Goal: Task Accomplishment & Management: Manage account settings

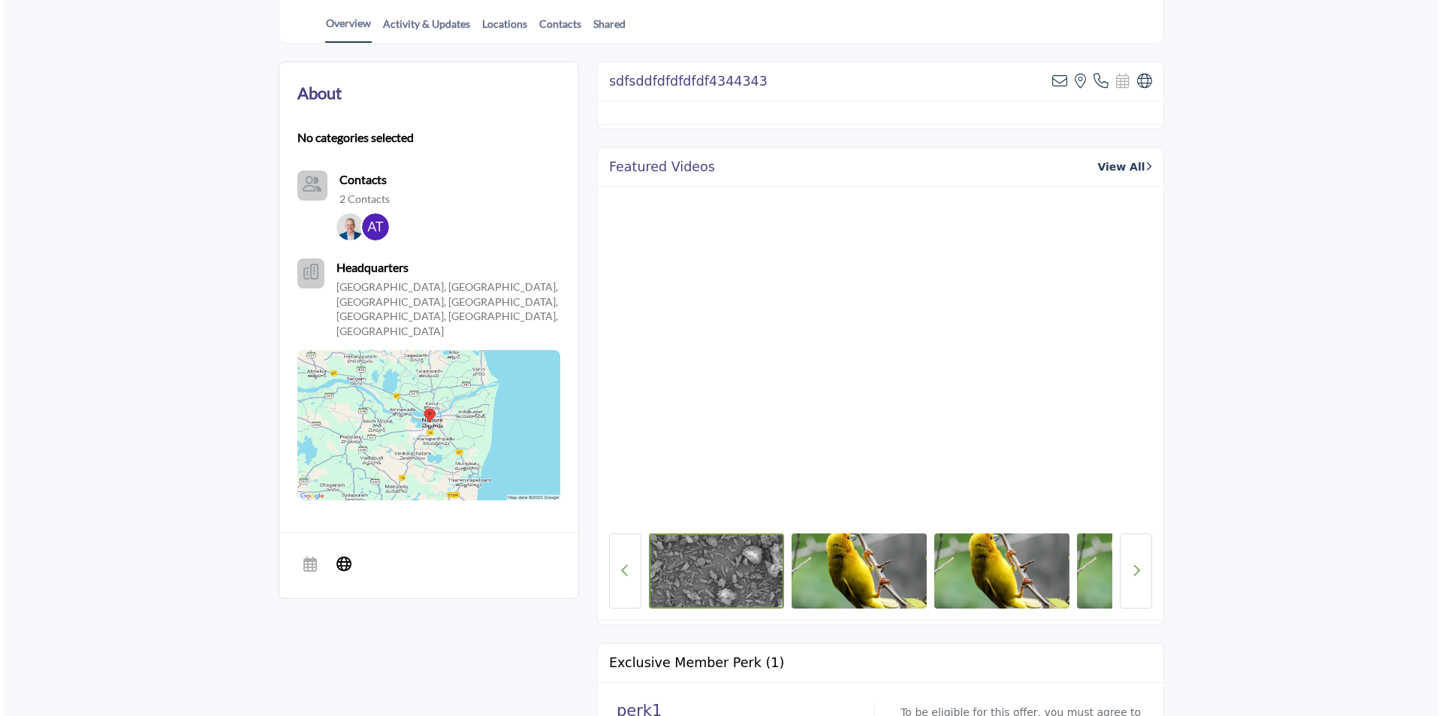
scroll to position [225, 0]
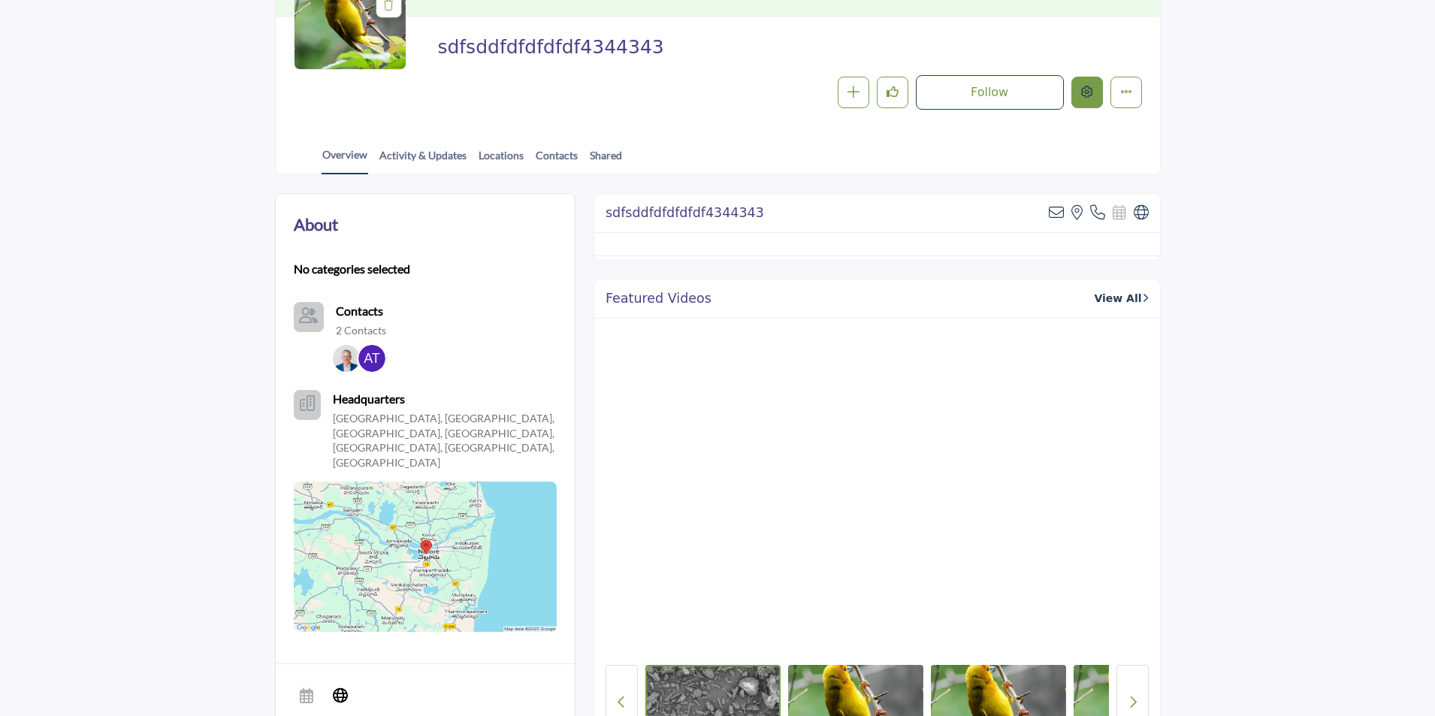
click at [1086, 100] on button "Edit company" at bounding box center [1087, 93] width 32 height 32
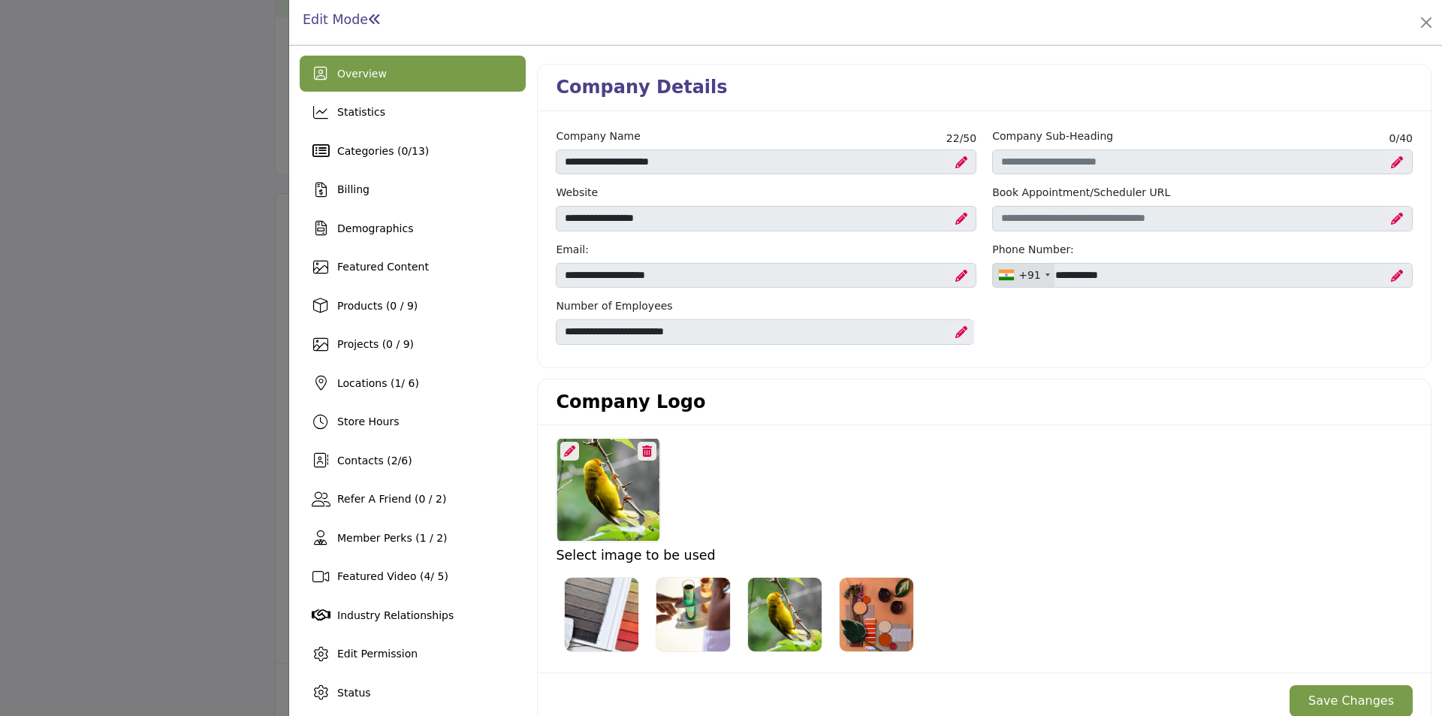
click at [101, 329] on div at bounding box center [721, 358] width 1442 height 716
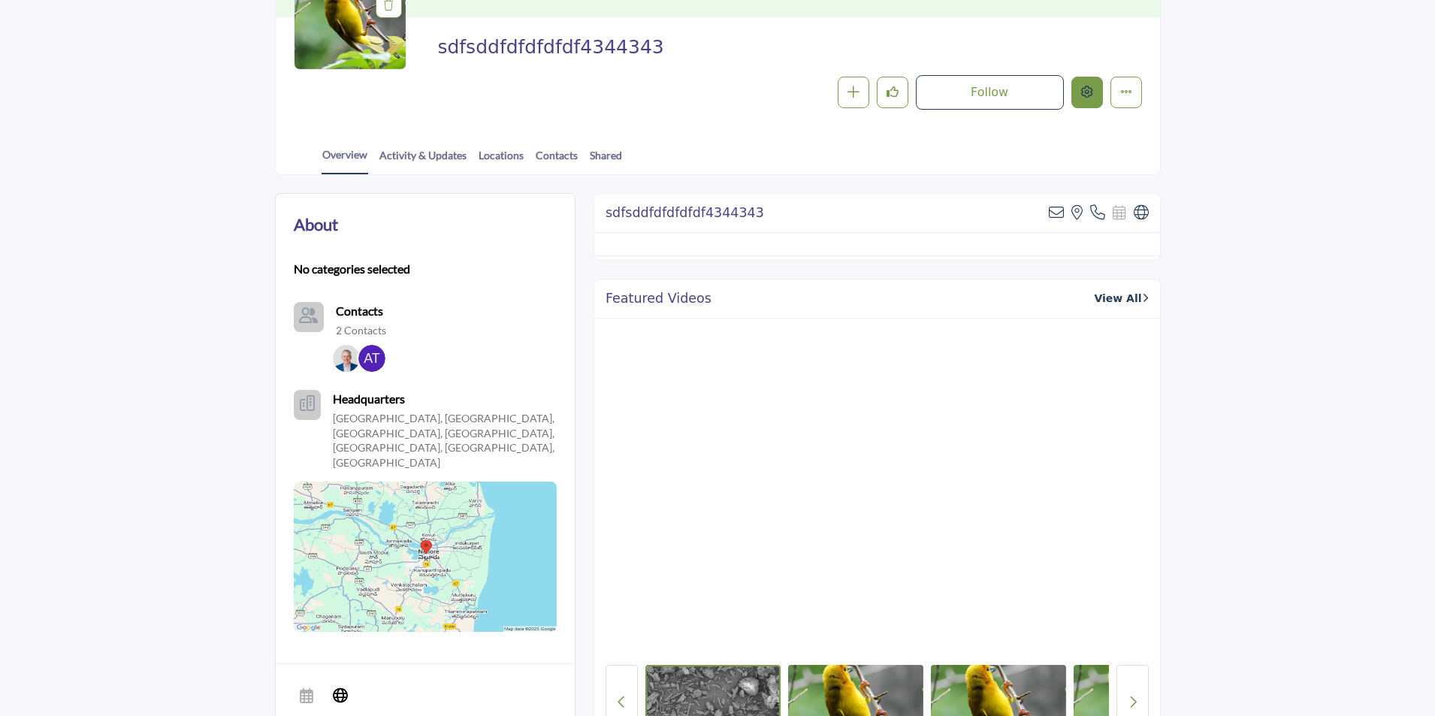
click at [1083, 101] on button "Edit company" at bounding box center [1087, 93] width 32 height 32
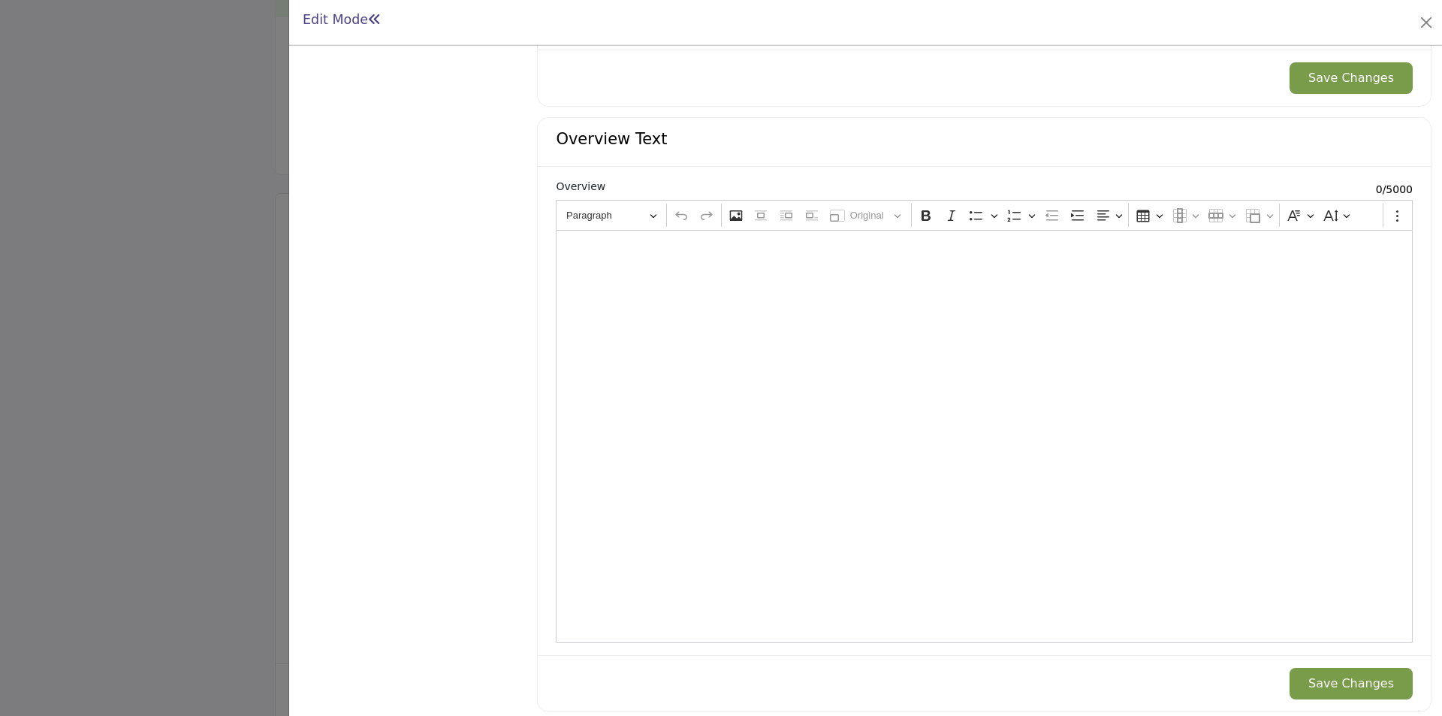
scroll to position [1449, 0]
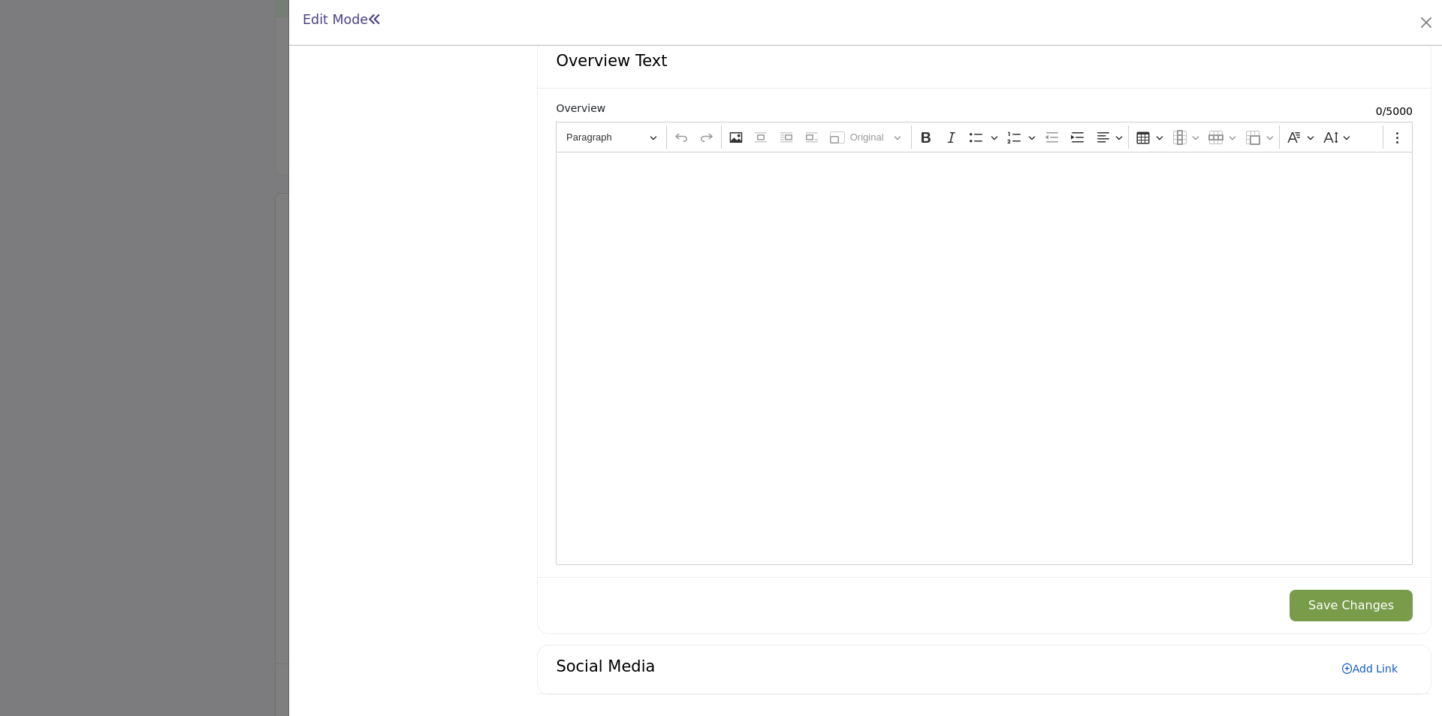
click at [1365, 667] on link "Add Link" at bounding box center [1370, 668] width 86 height 24
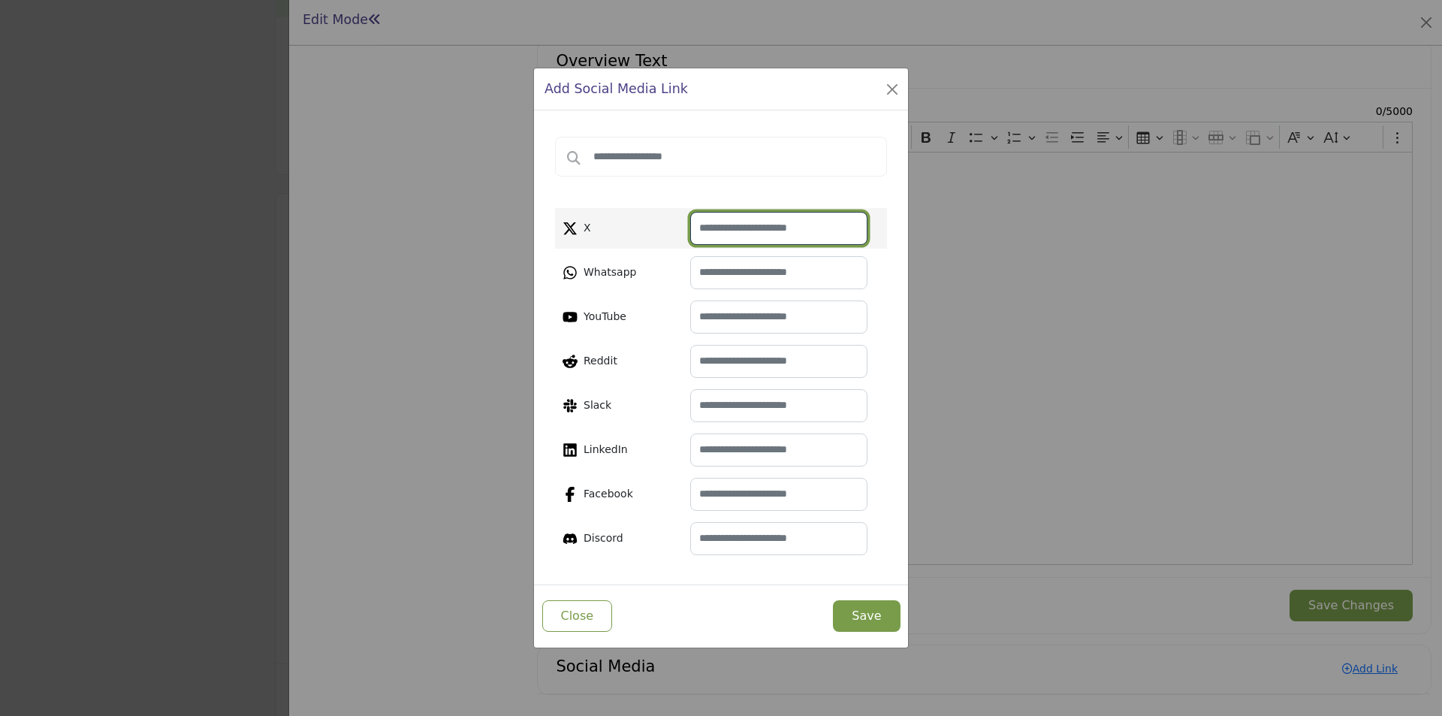
click at [729, 232] on input "text" at bounding box center [778, 228] width 177 height 33
paste input "**********"
type input "**********"
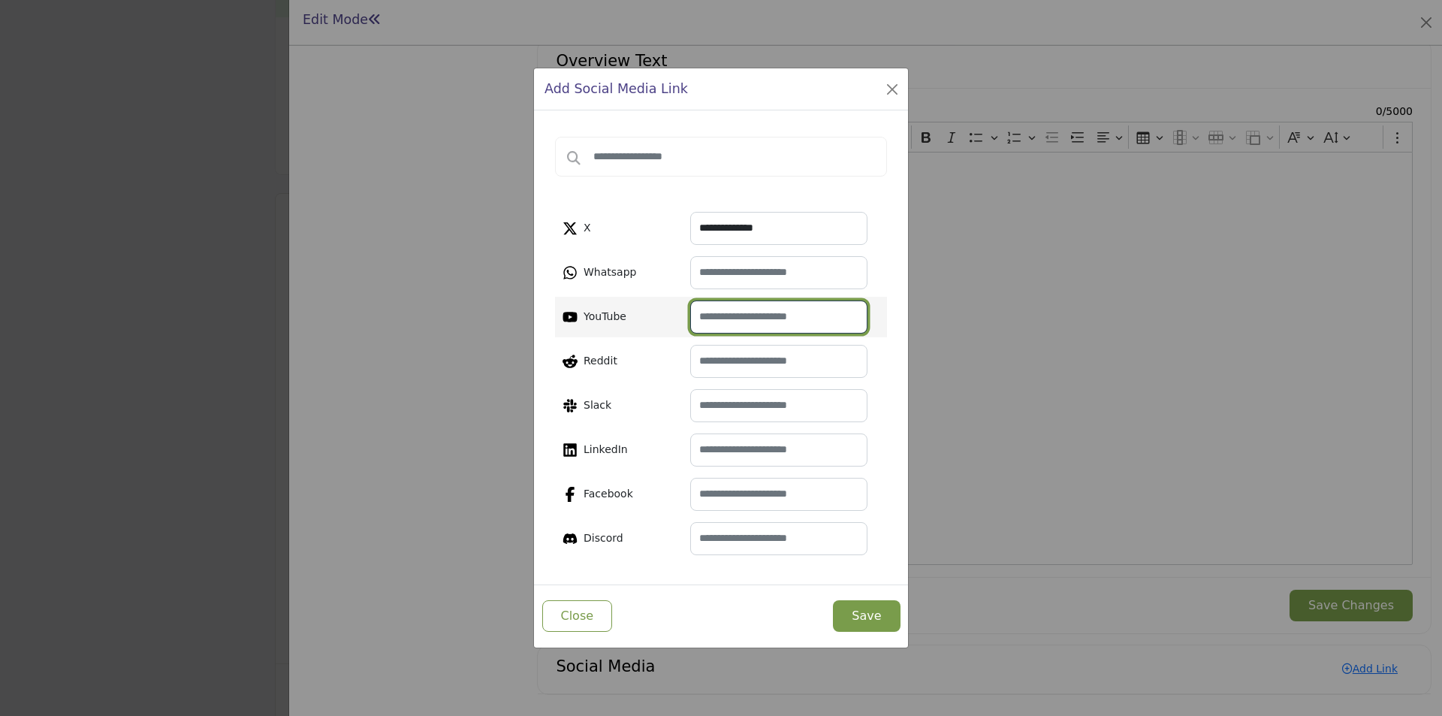
click at [743, 314] on input "text" at bounding box center [778, 316] width 177 height 33
paste input "**********"
type input "**********"
click at [864, 600] on button "Save" at bounding box center [866, 616] width 67 height 32
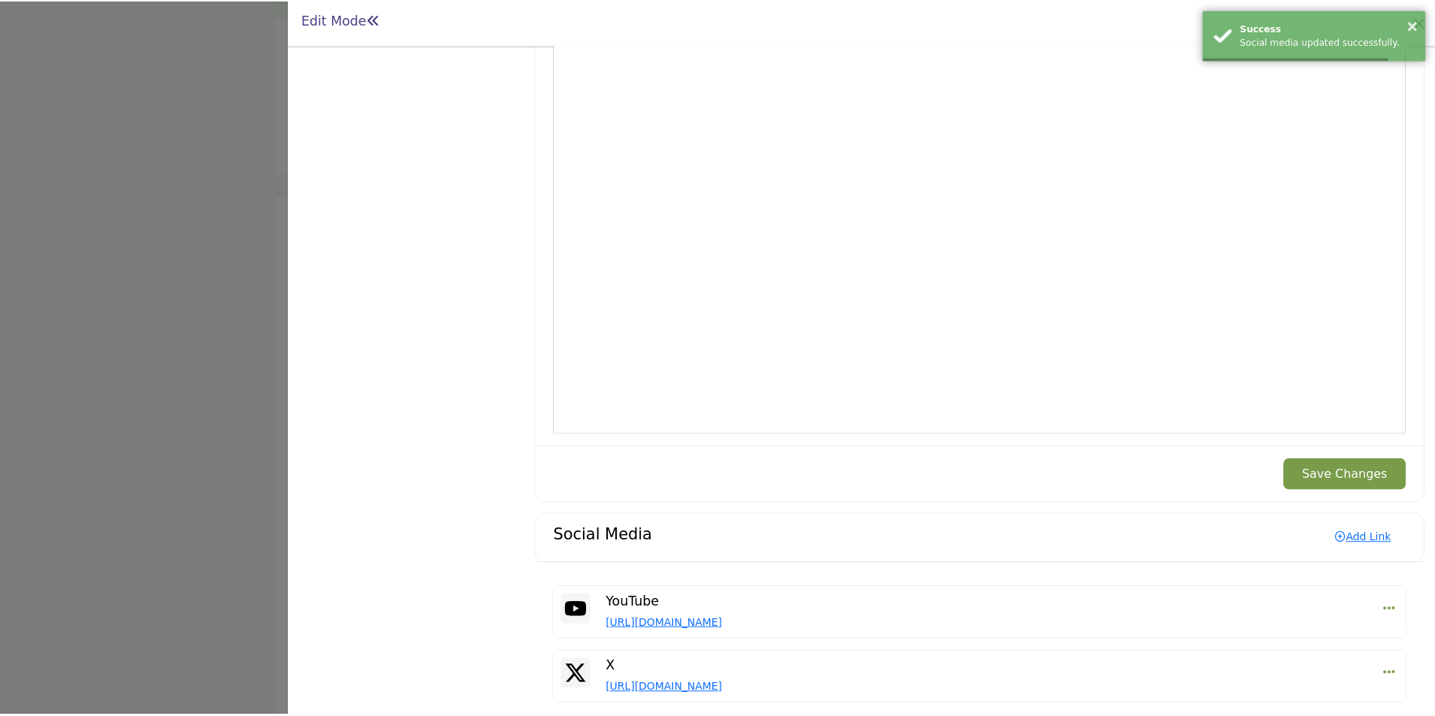
scroll to position [1602, 0]
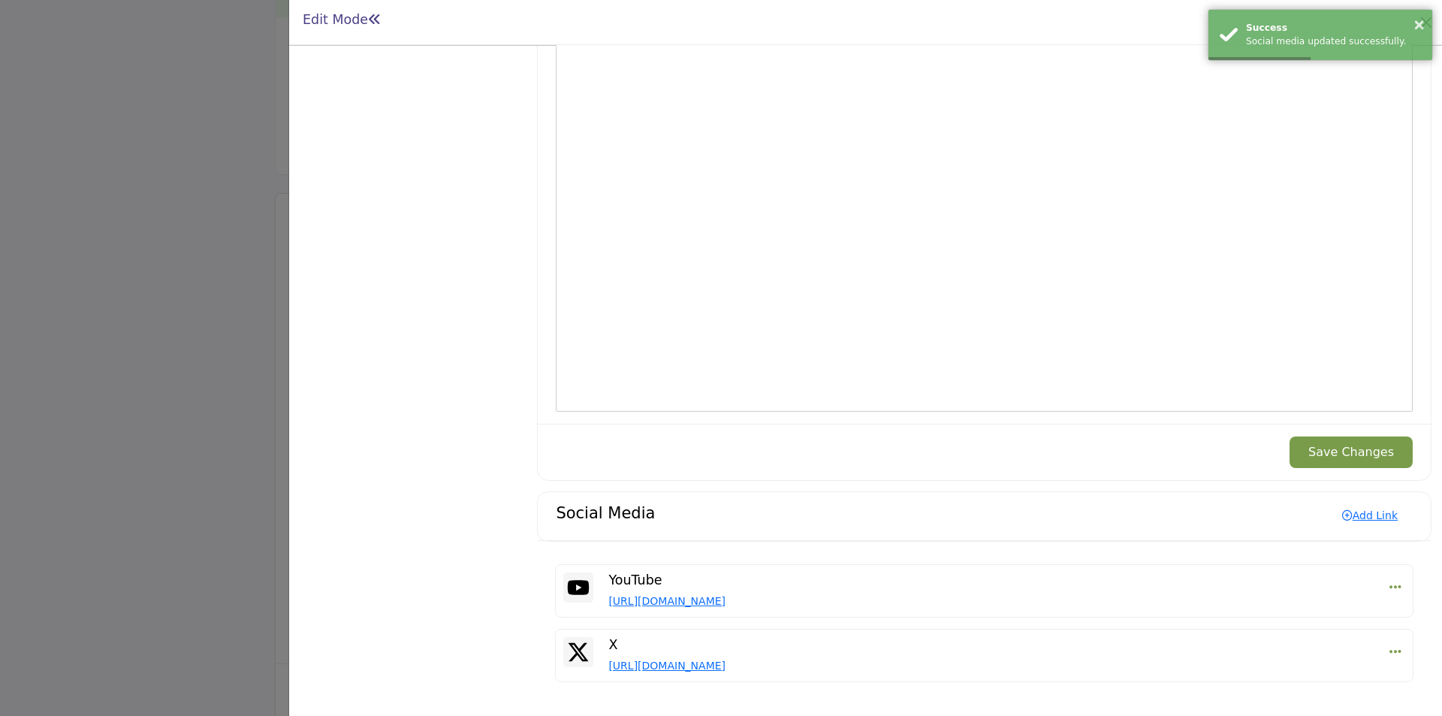
click at [161, 385] on div at bounding box center [721, 358] width 1442 height 716
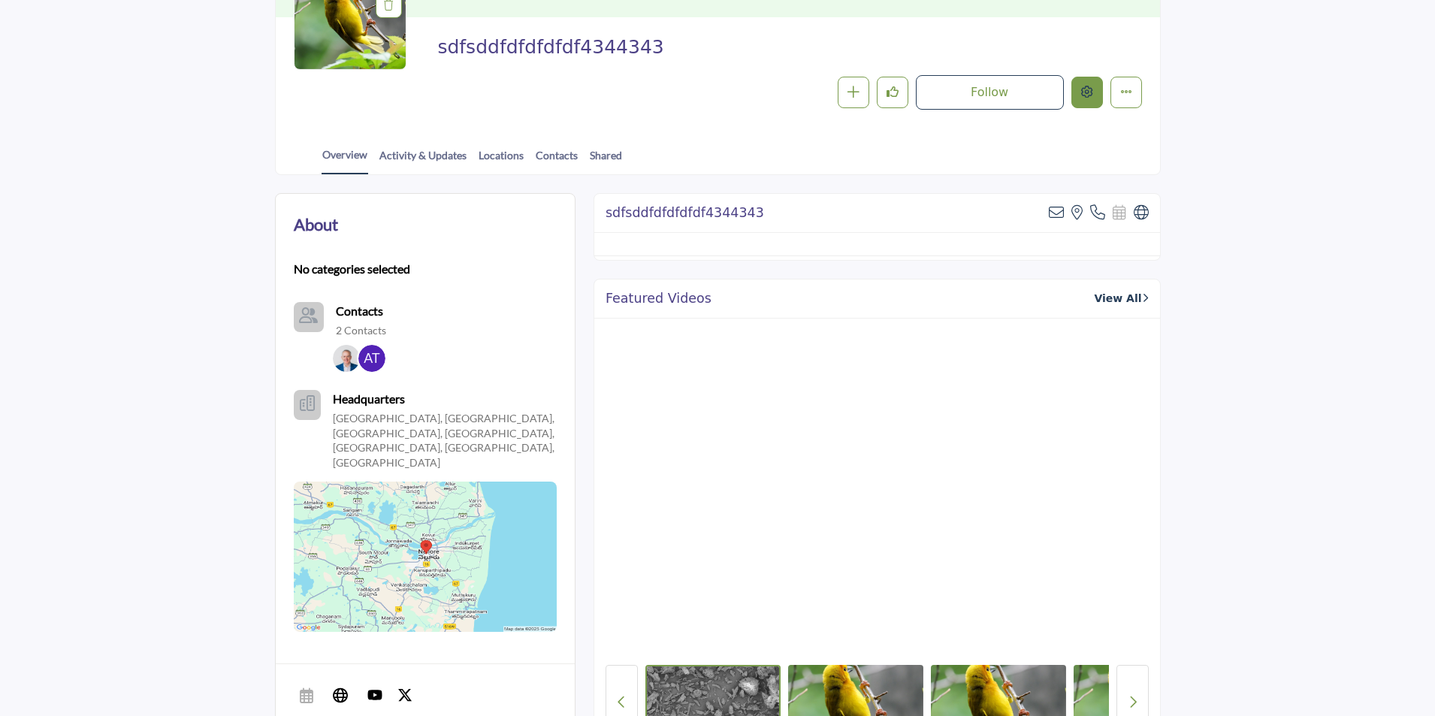
click at [1085, 96] on icon "Edit company" at bounding box center [1087, 92] width 12 height 12
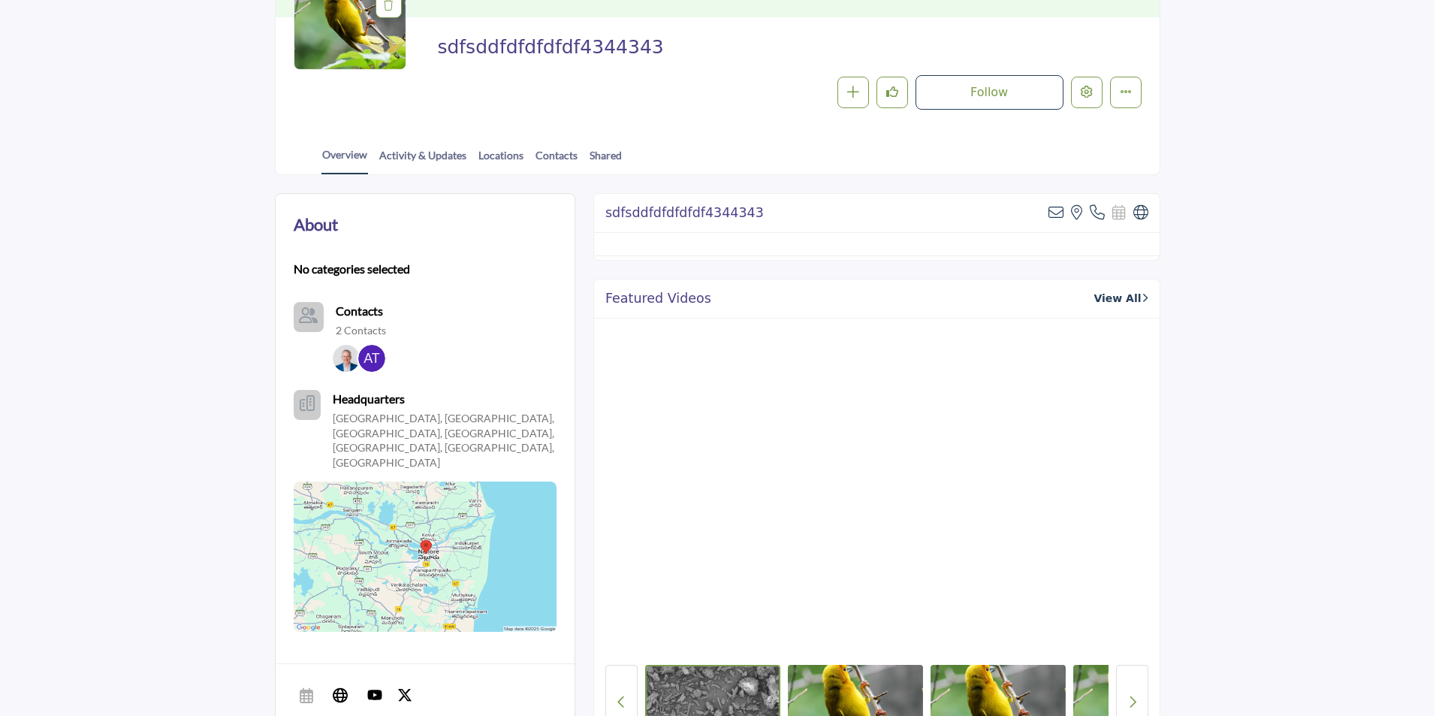
click at [210, 297] on div at bounding box center [721, 358] width 1442 height 716
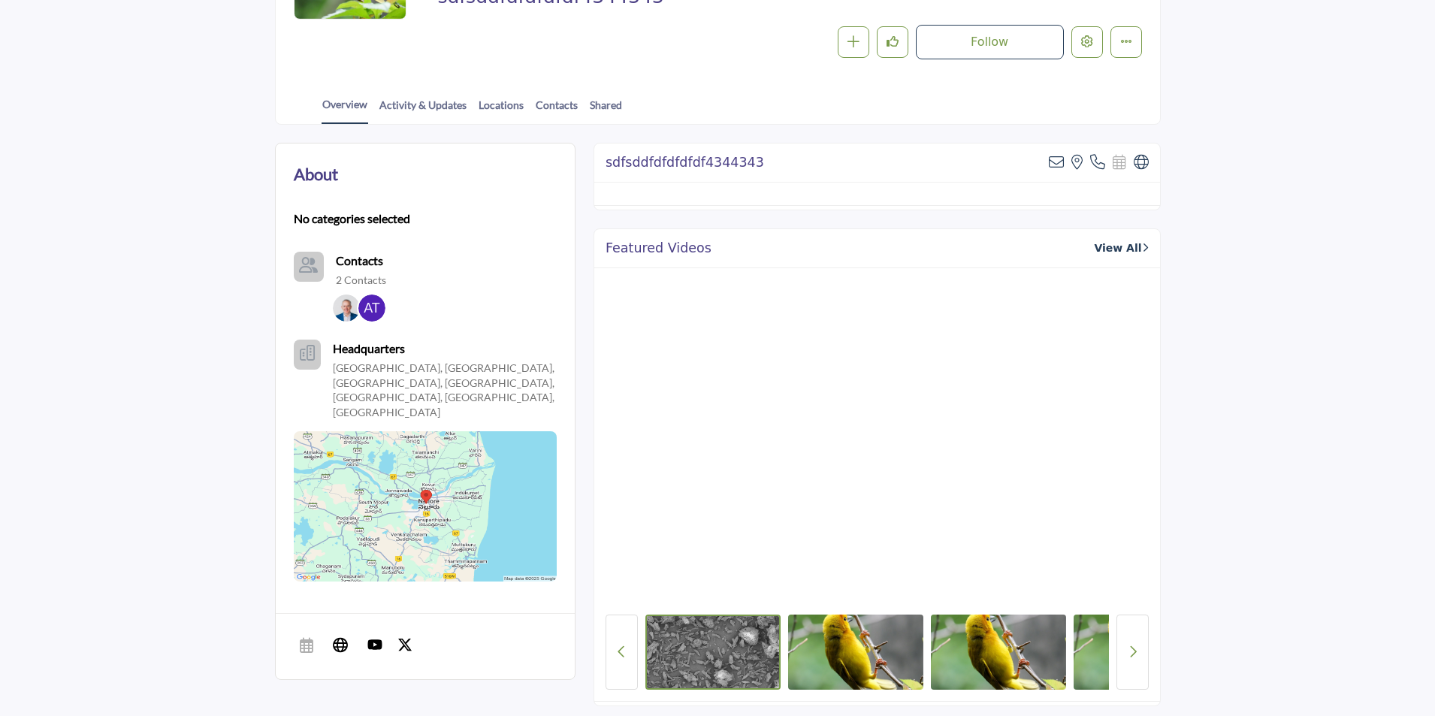
scroll to position [300, 0]
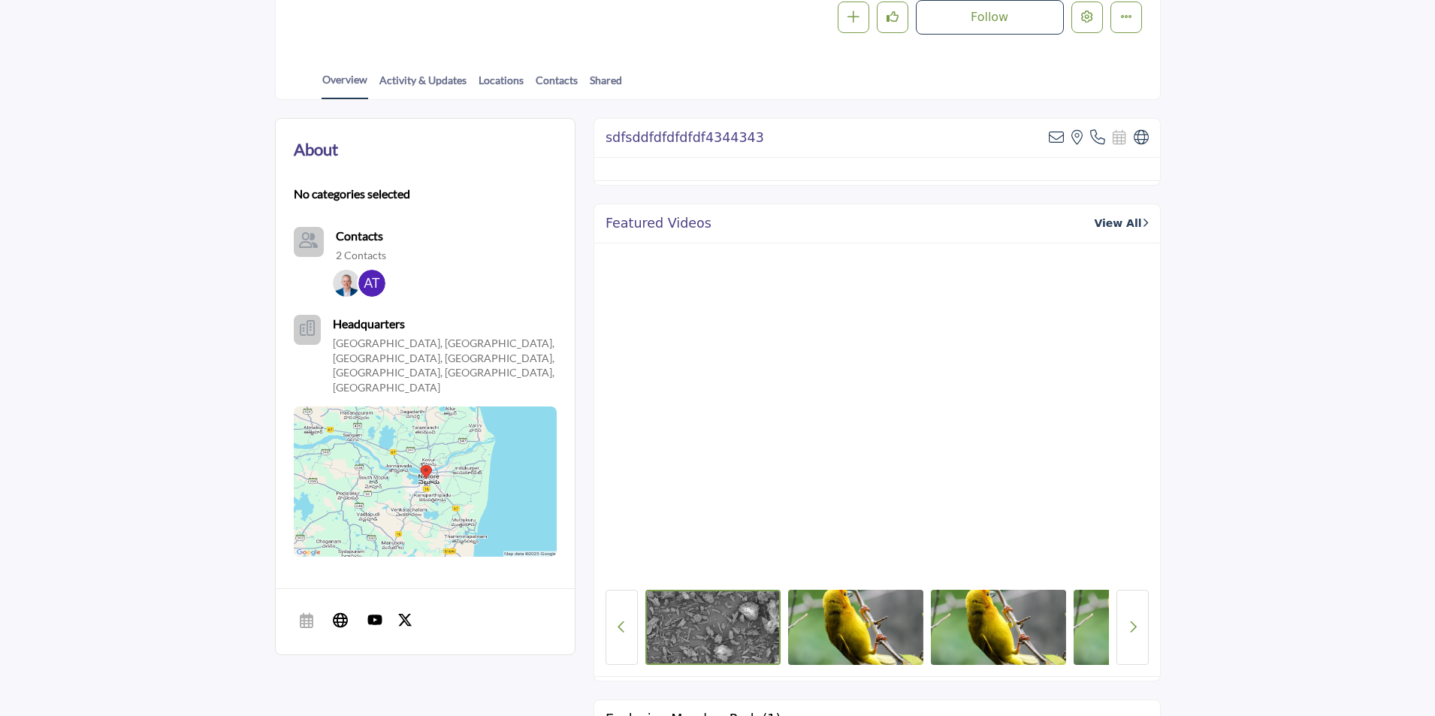
click at [370, 612] on img at bounding box center [374, 619] width 15 height 15
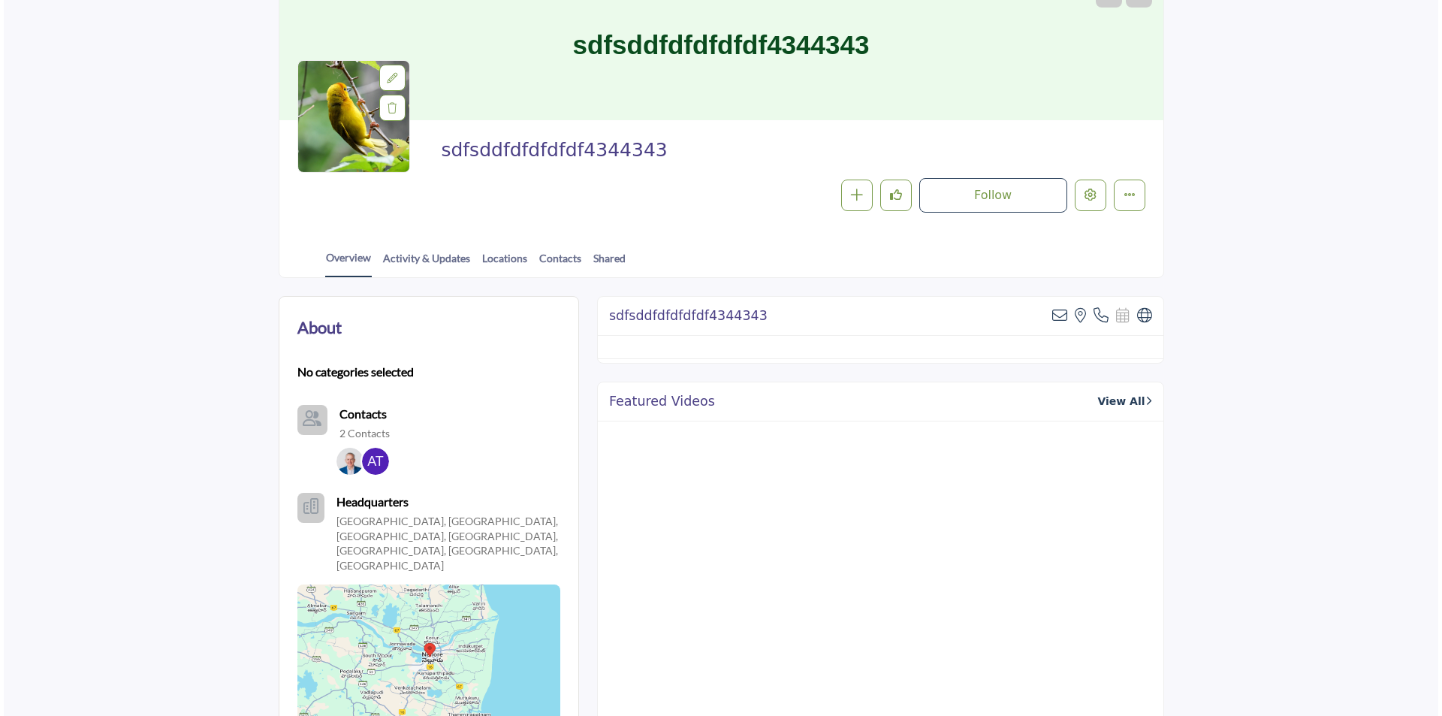
scroll to position [75, 0]
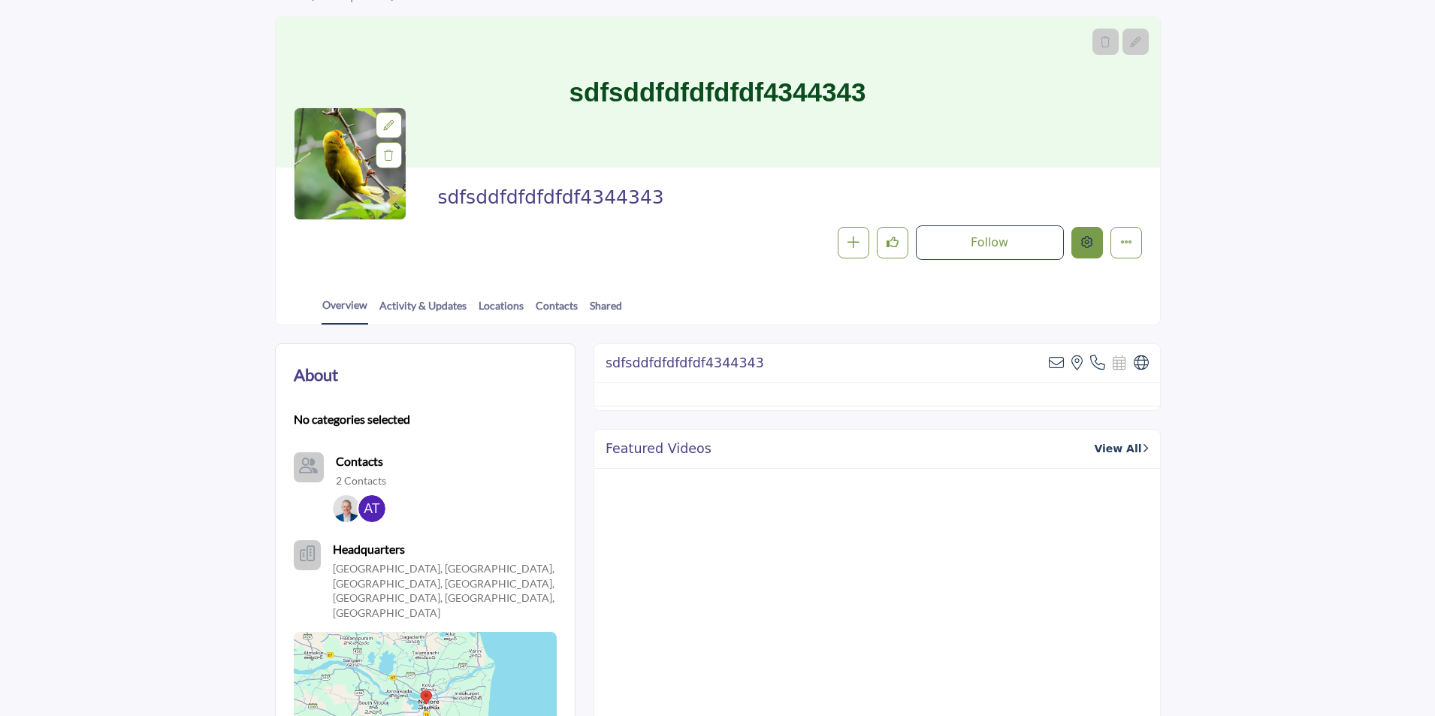
click at [1085, 244] on icon "Edit company" at bounding box center [1087, 242] width 12 height 12
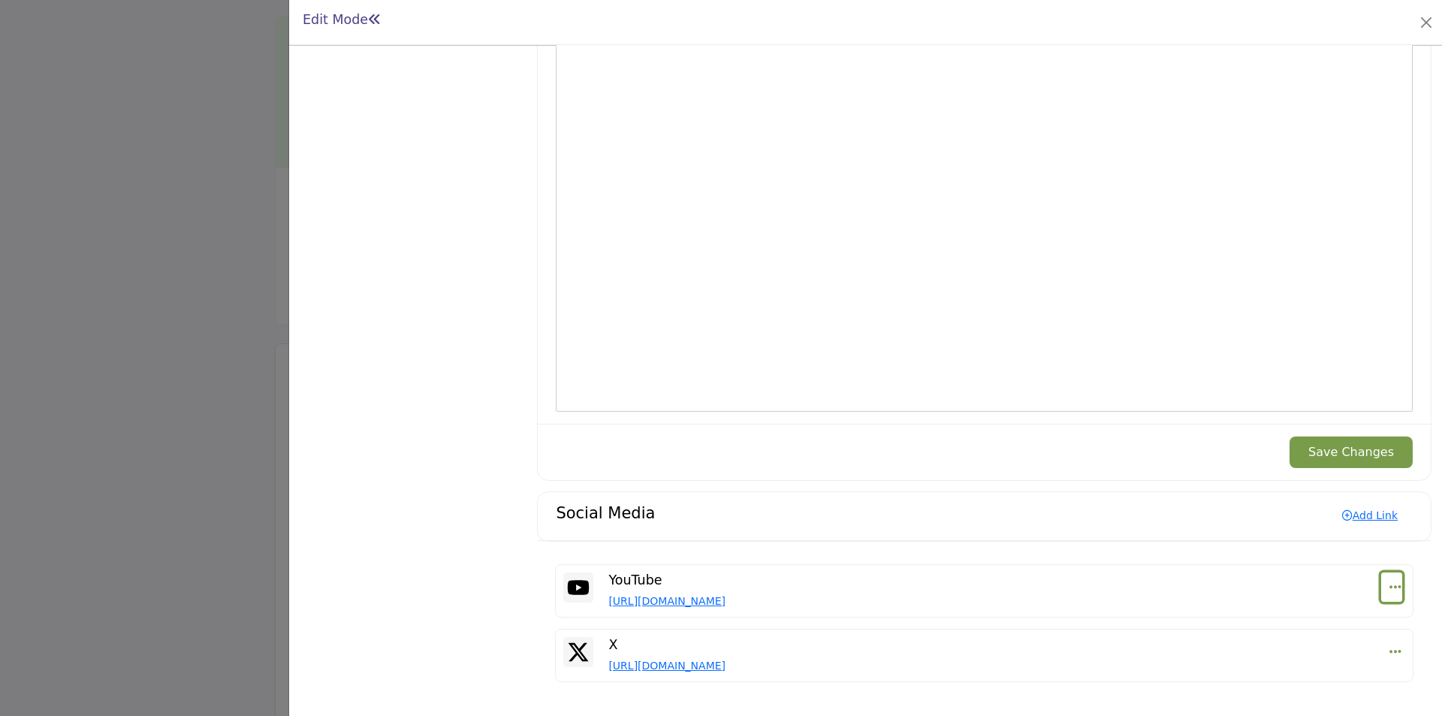
click at [1391, 588] on icon "Select Dropdown Options" at bounding box center [1396, 587] width 12 height 14
click at [1311, 619] on link "Edit" at bounding box center [1324, 623] width 146 height 27
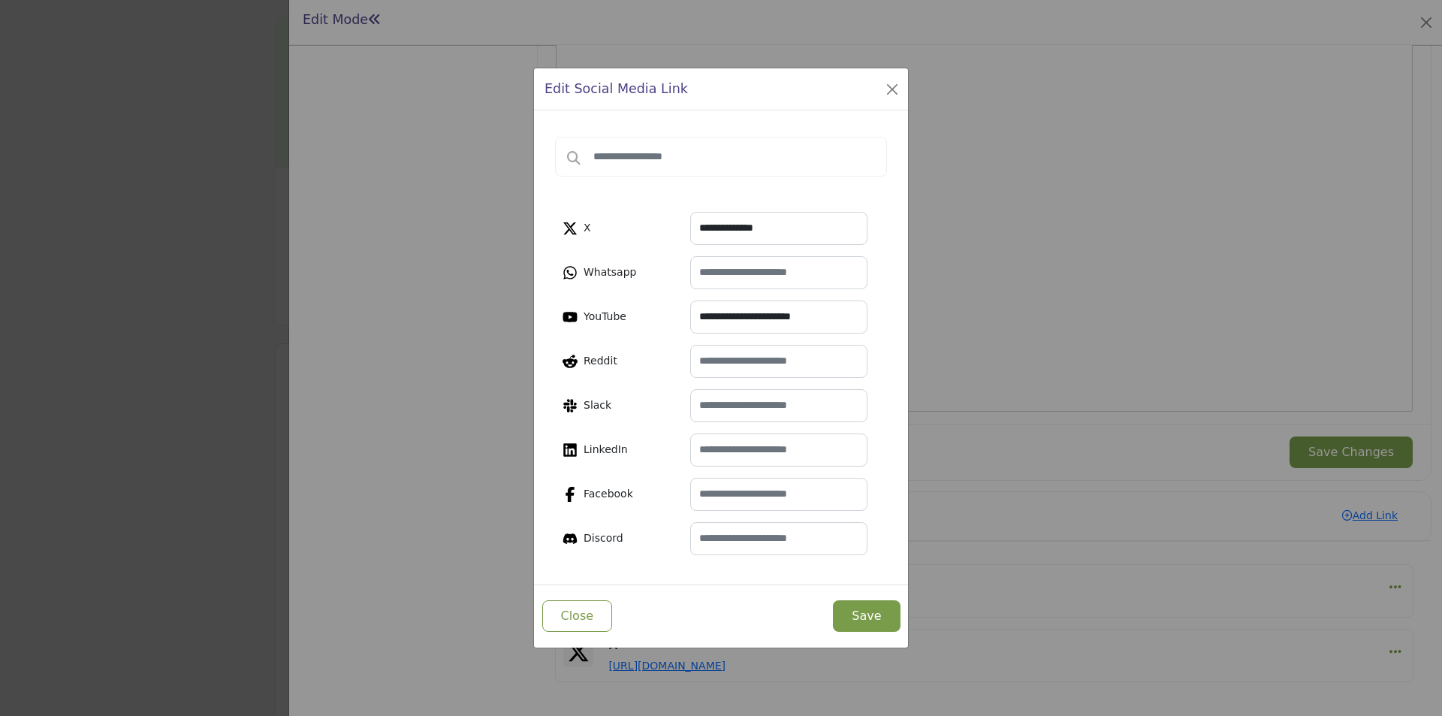
click at [867, 626] on button "Save" at bounding box center [866, 616] width 67 height 32
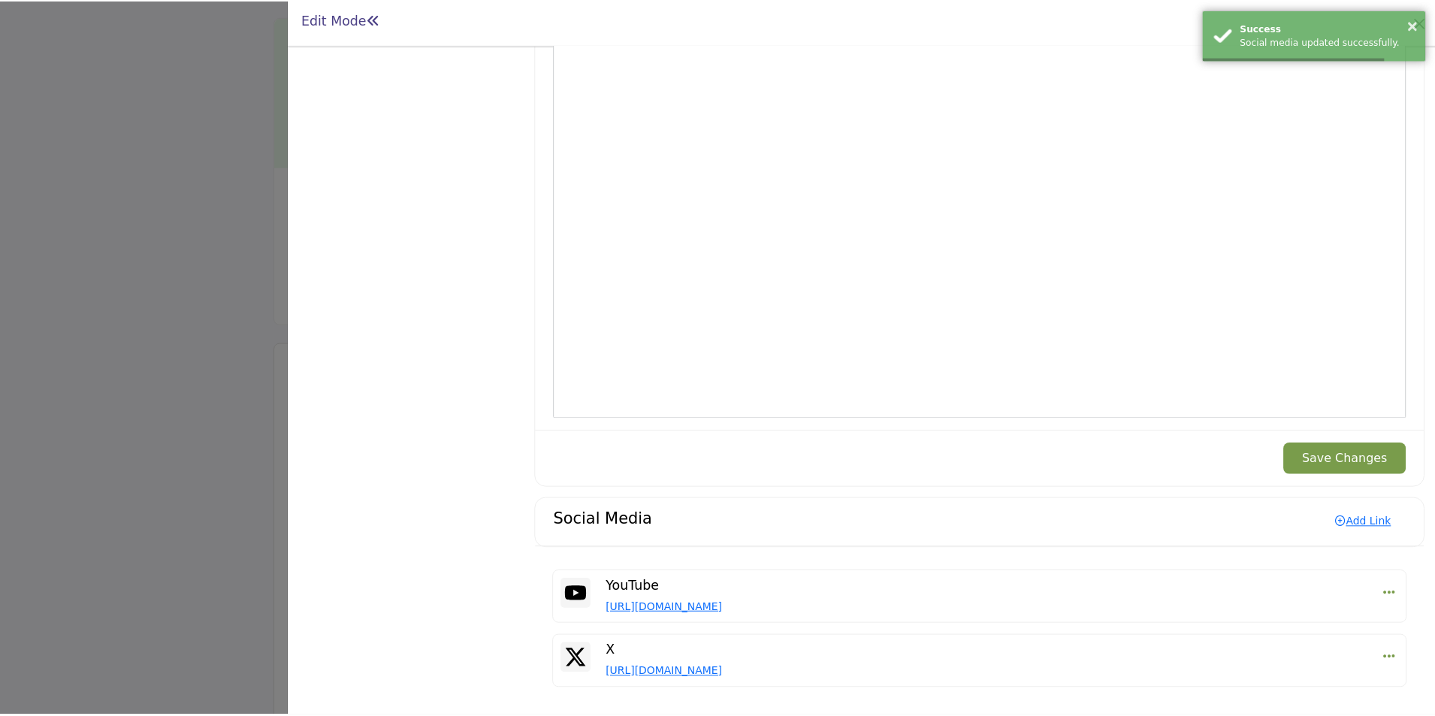
scroll to position [1602, 0]
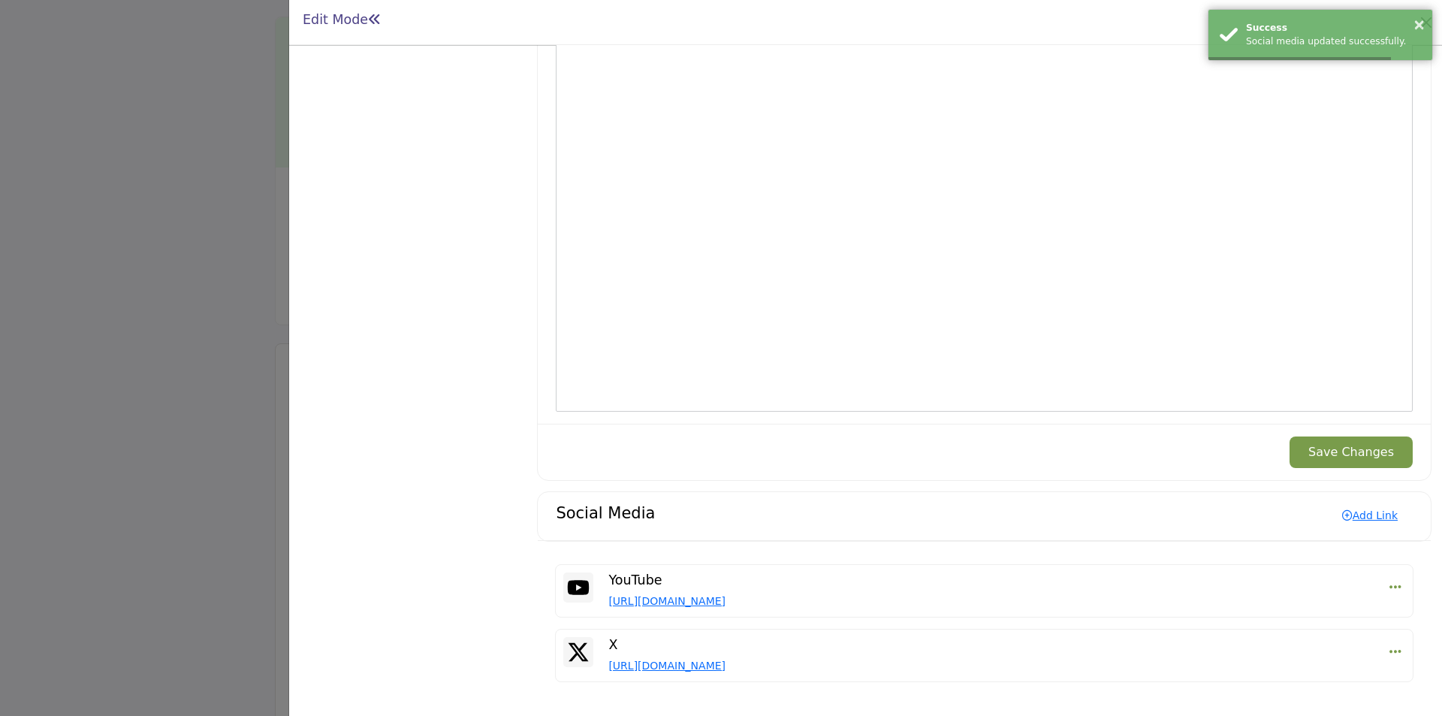
click at [168, 356] on div at bounding box center [721, 358] width 1442 height 716
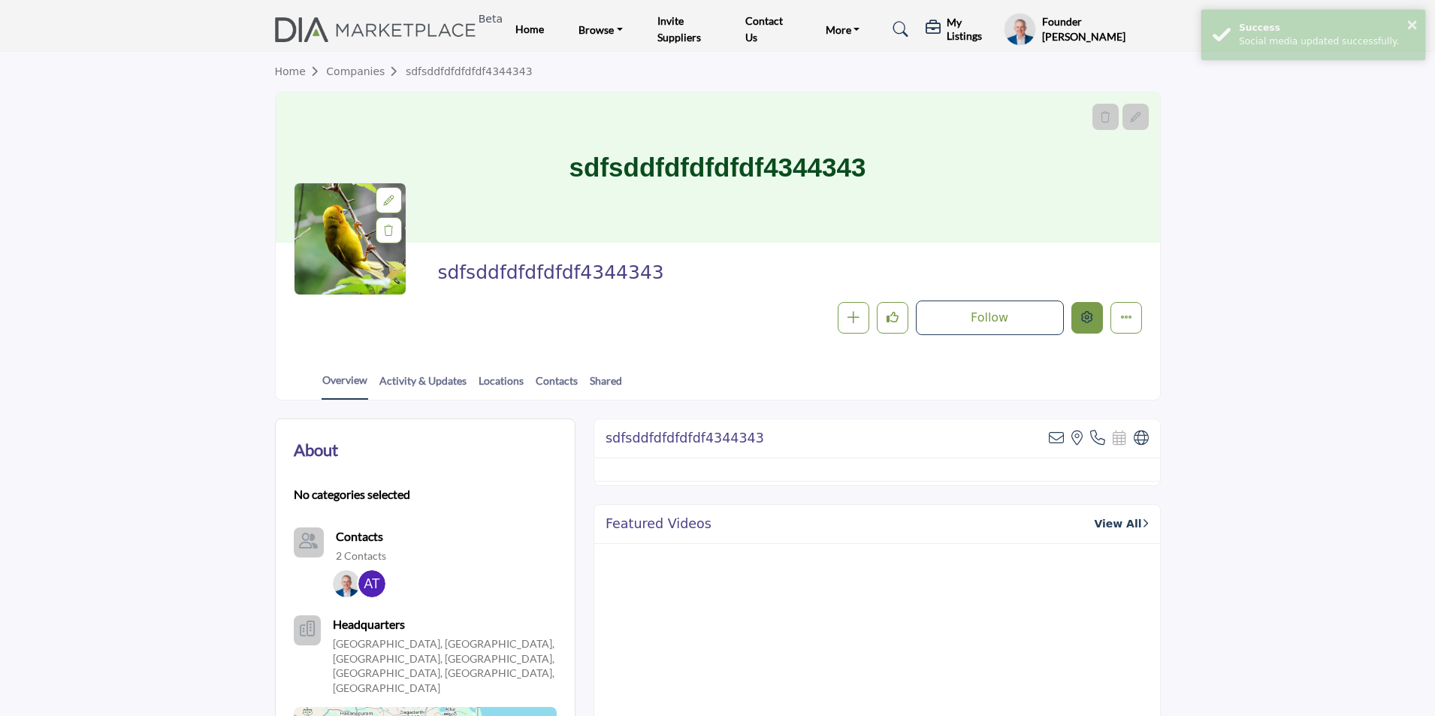
click at [1093, 321] on button "Edit company" at bounding box center [1087, 318] width 32 height 32
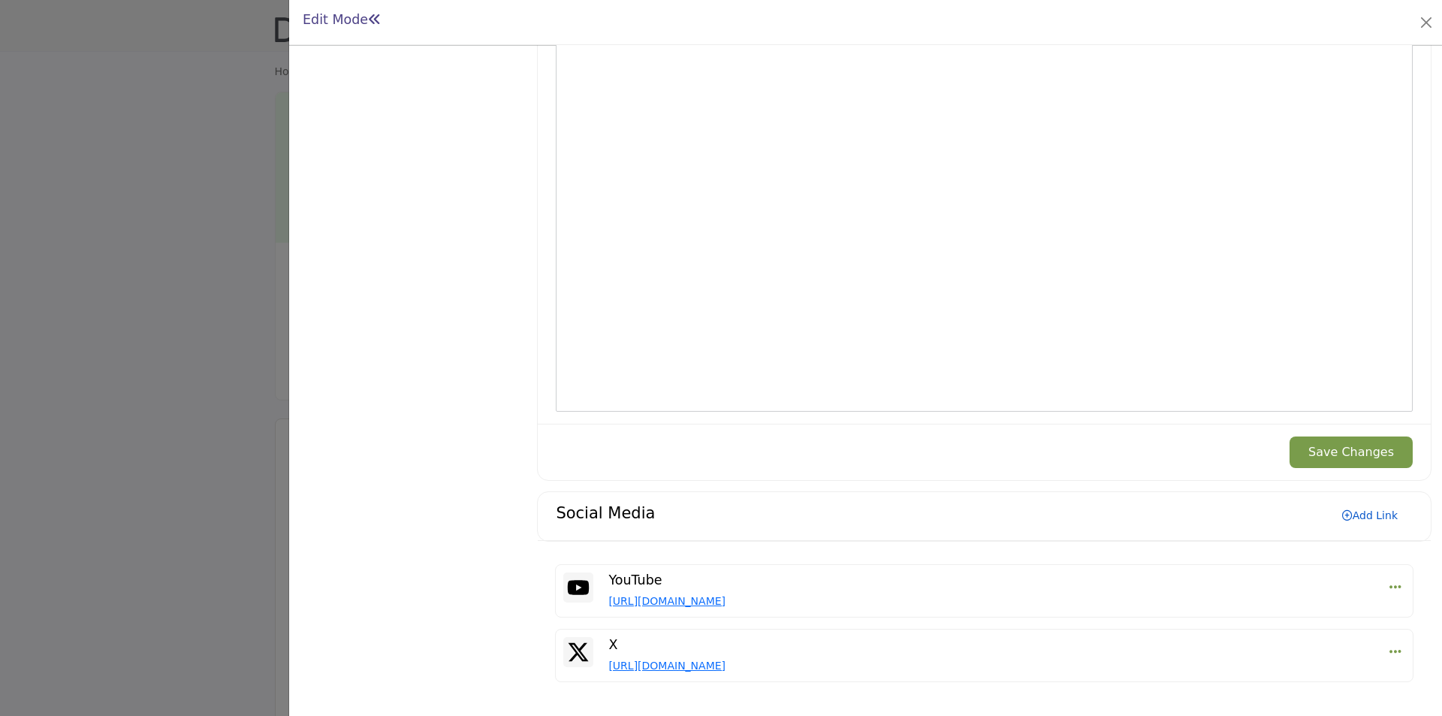
click at [1361, 512] on link "Add Link" at bounding box center [1370, 515] width 86 height 24
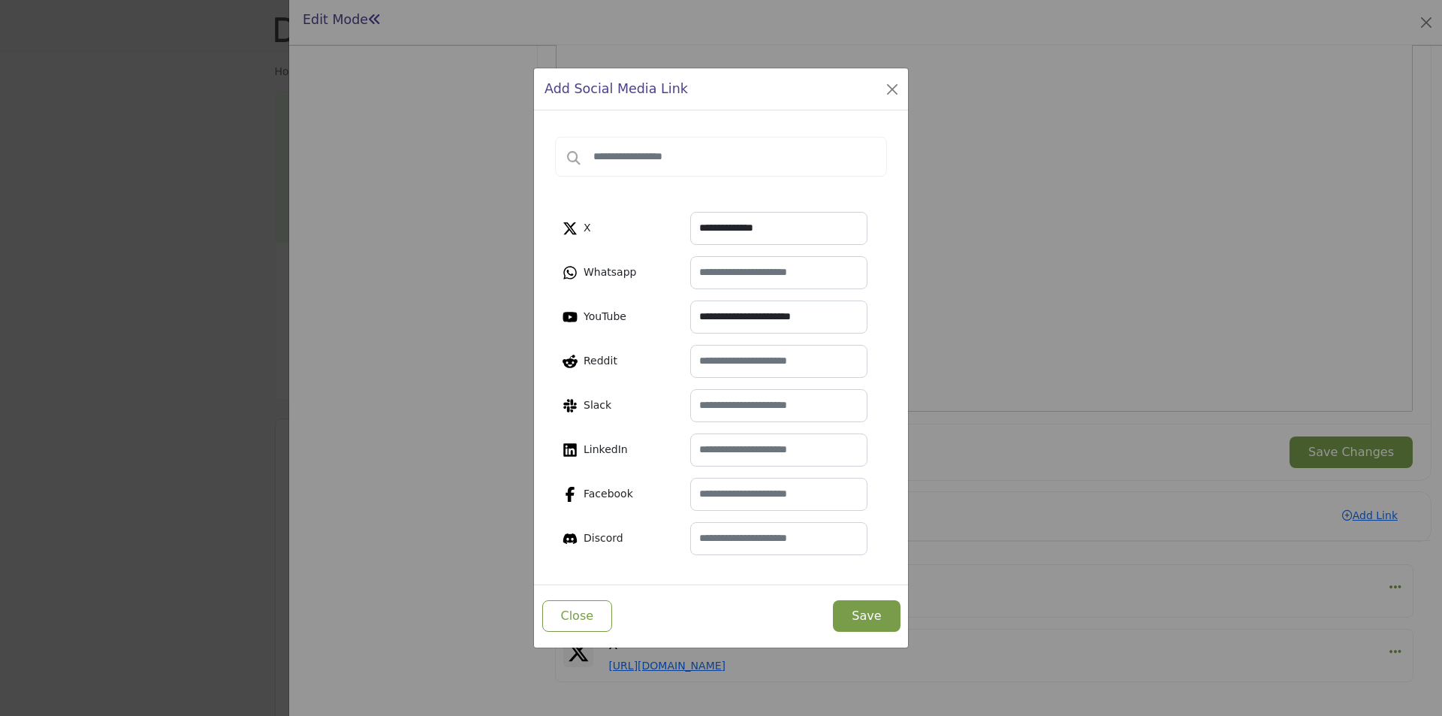
click at [862, 611] on button "Save" at bounding box center [866, 616] width 67 height 32
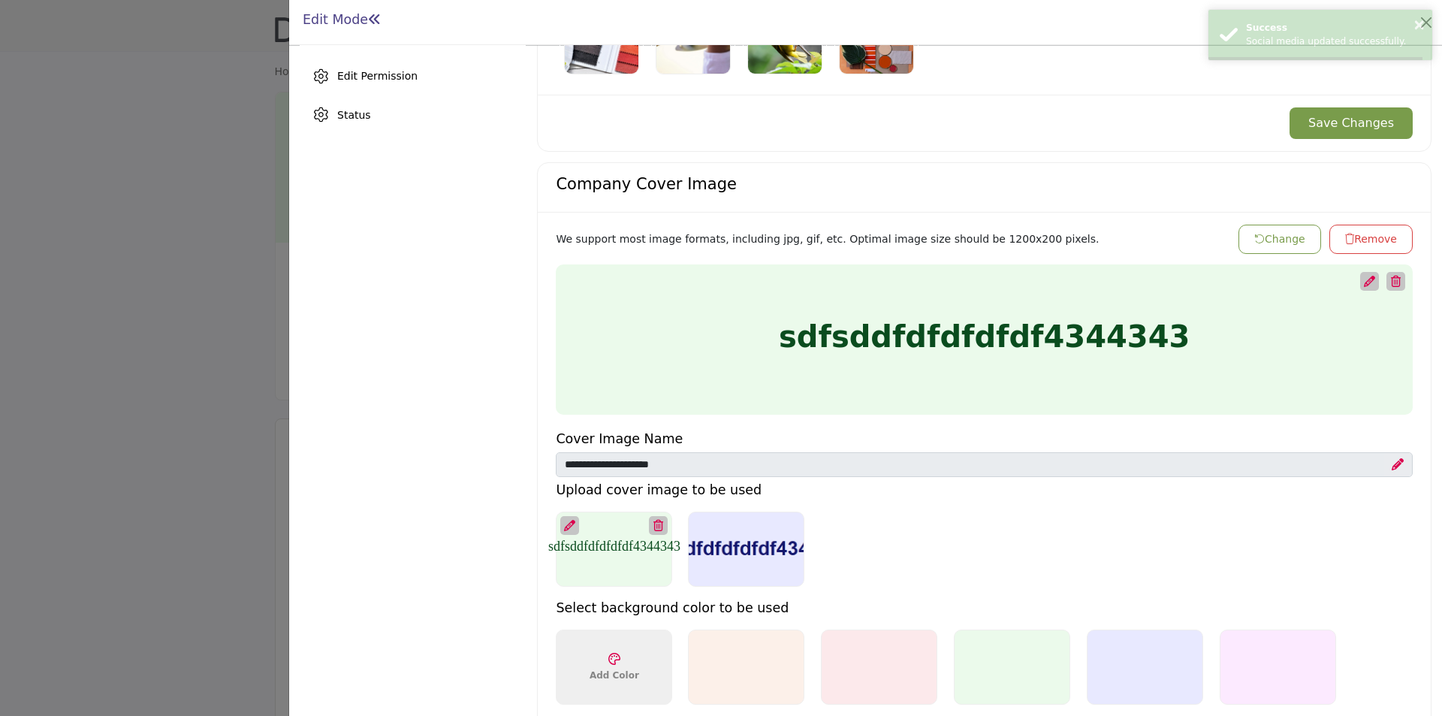
click at [183, 318] on div at bounding box center [721, 358] width 1442 height 716
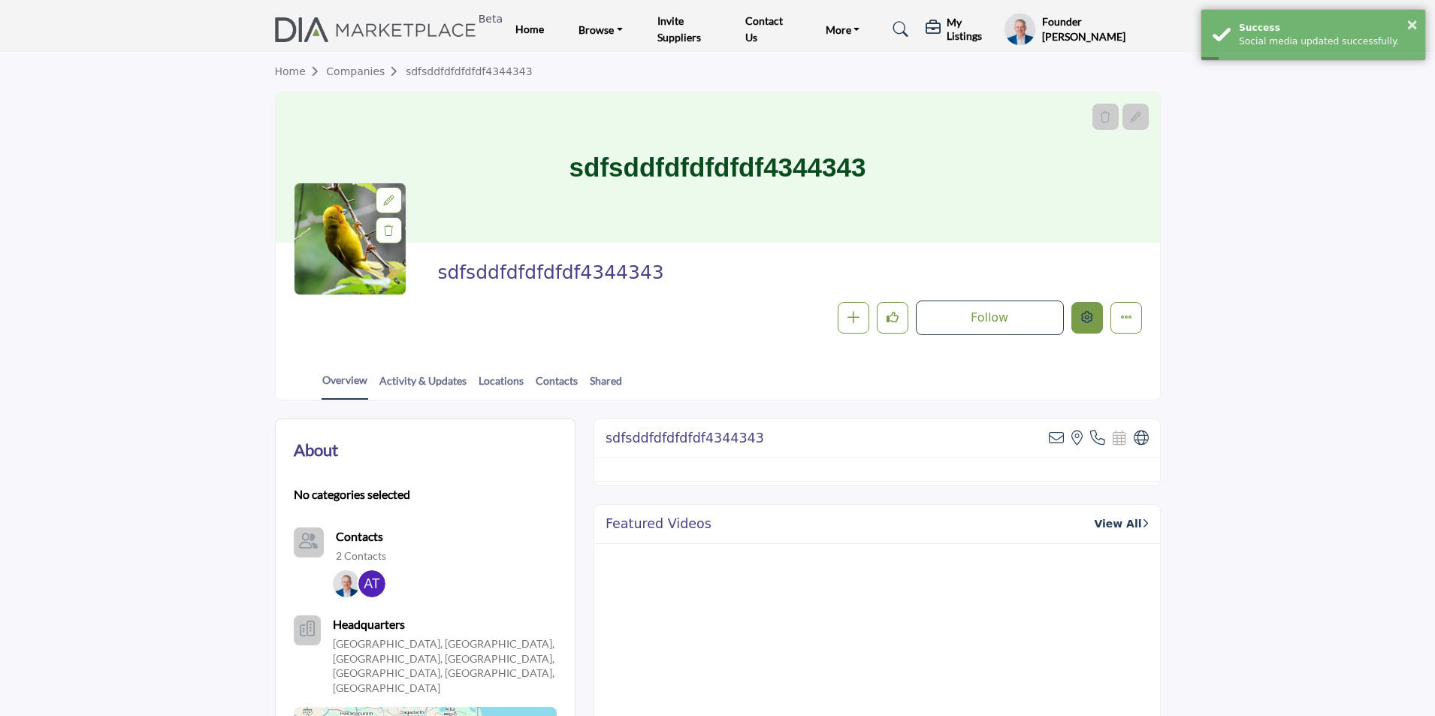
click at [1085, 313] on icon "Edit company" at bounding box center [1087, 317] width 12 height 12
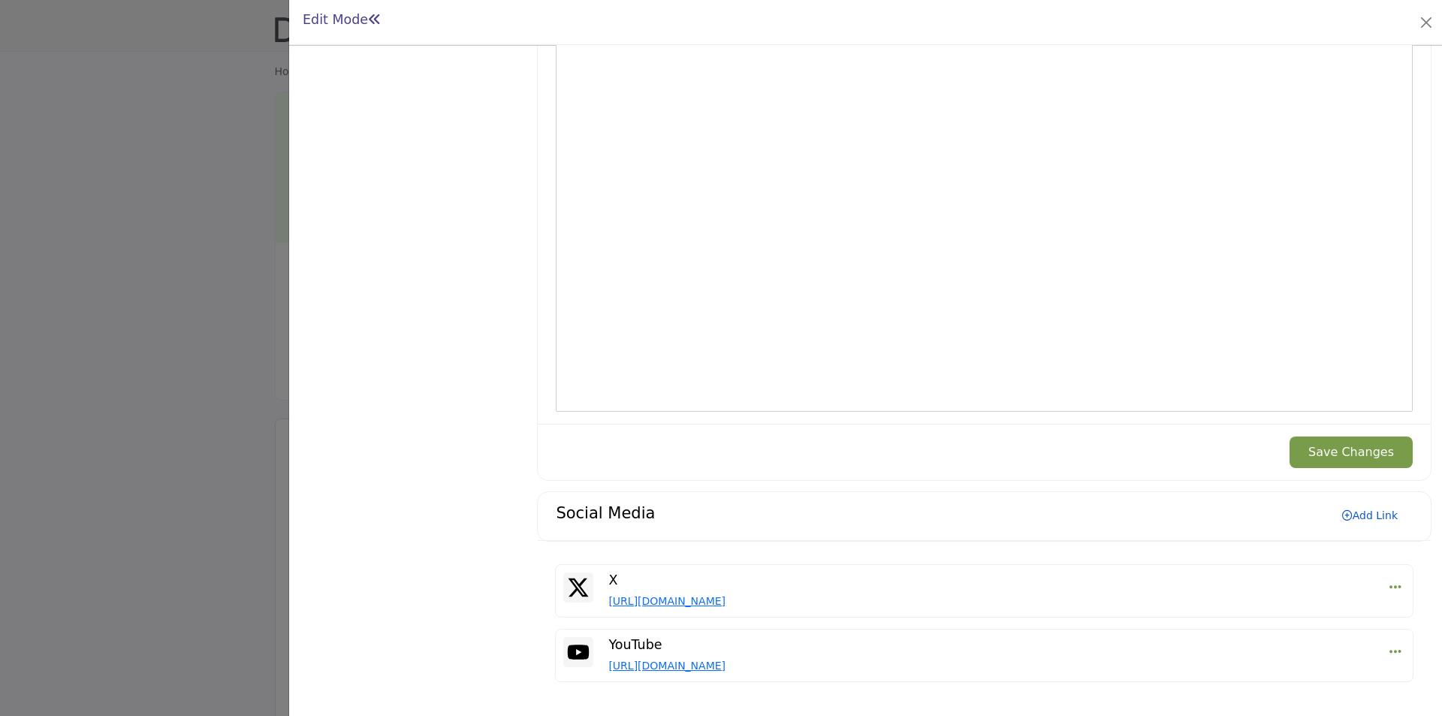
click at [1363, 515] on link "Add Link" at bounding box center [1370, 515] width 86 height 24
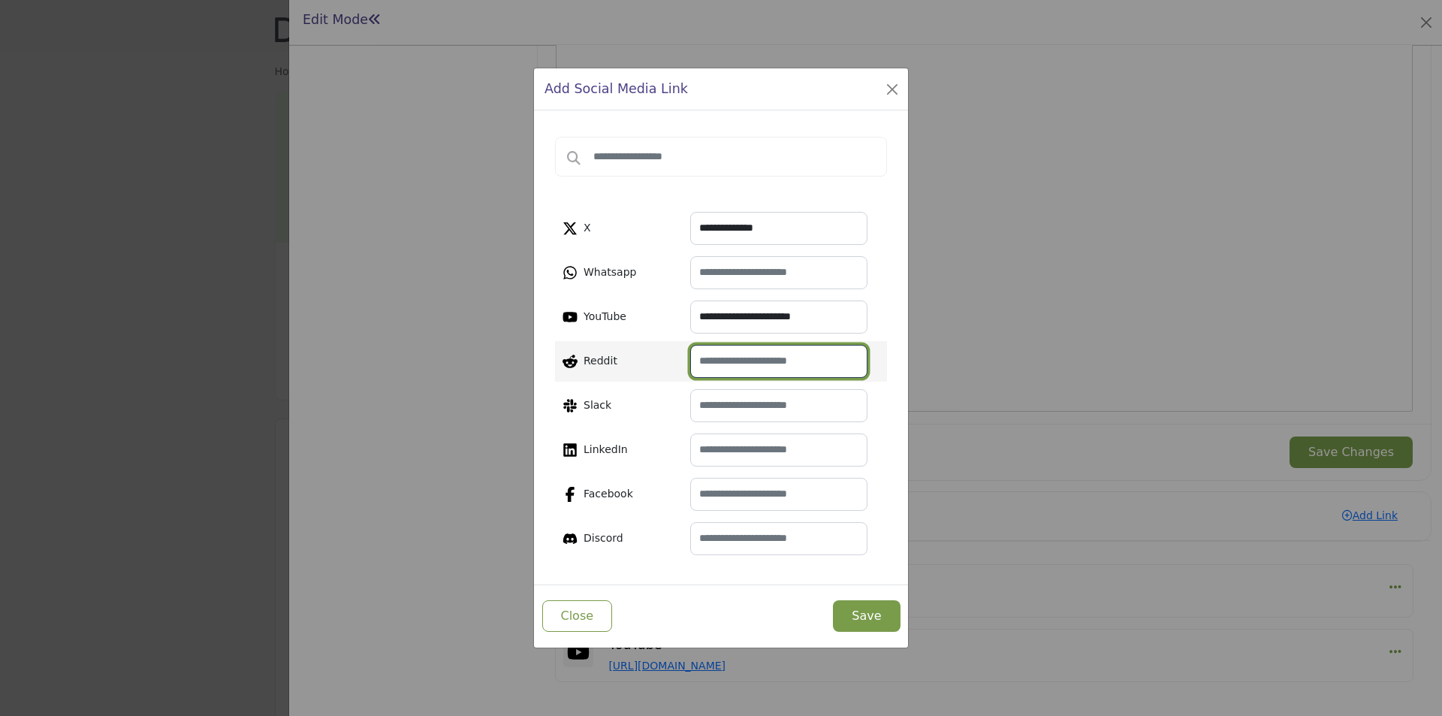
click at [750, 361] on input "text" at bounding box center [778, 361] width 177 height 33
paste input "**********"
type input "**********"
click at [877, 600] on button "Save" at bounding box center [866, 616] width 67 height 32
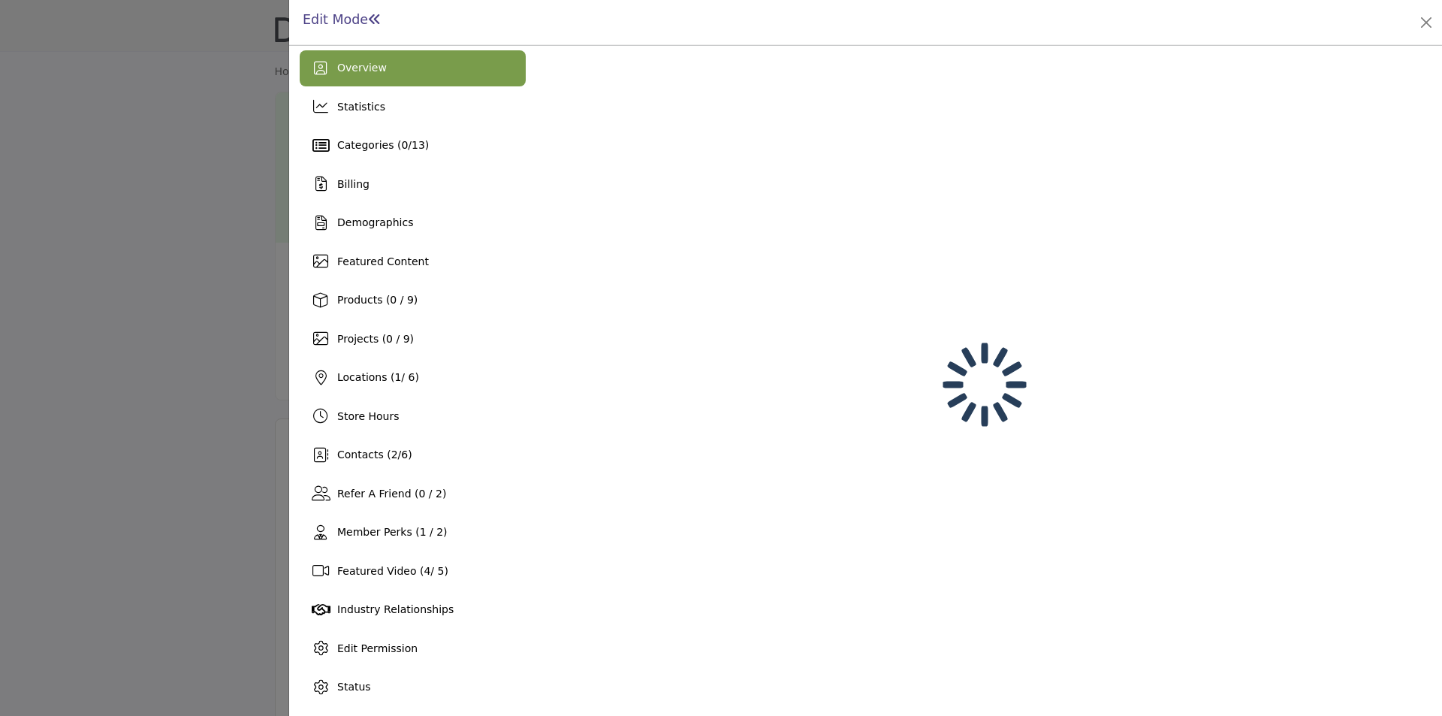
scroll to position [6, 0]
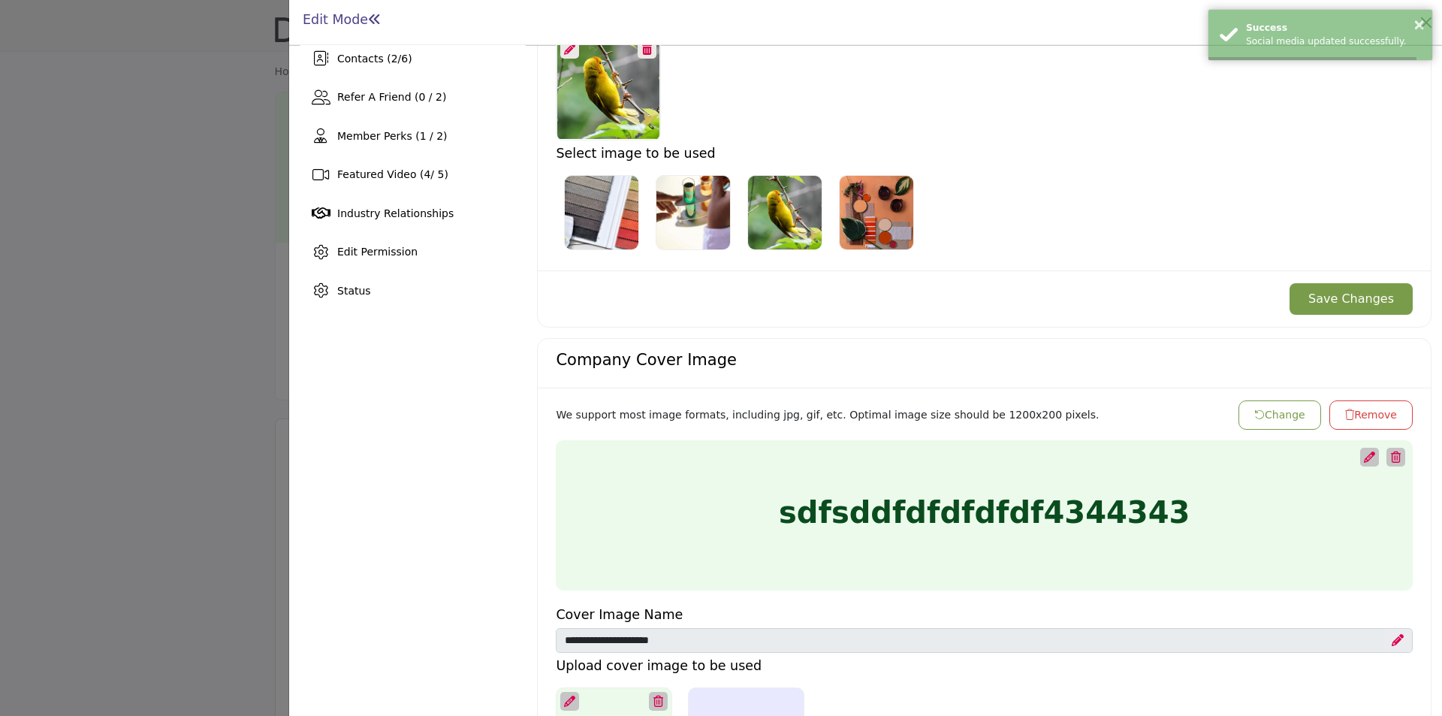
click at [120, 289] on div at bounding box center [721, 358] width 1442 height 716
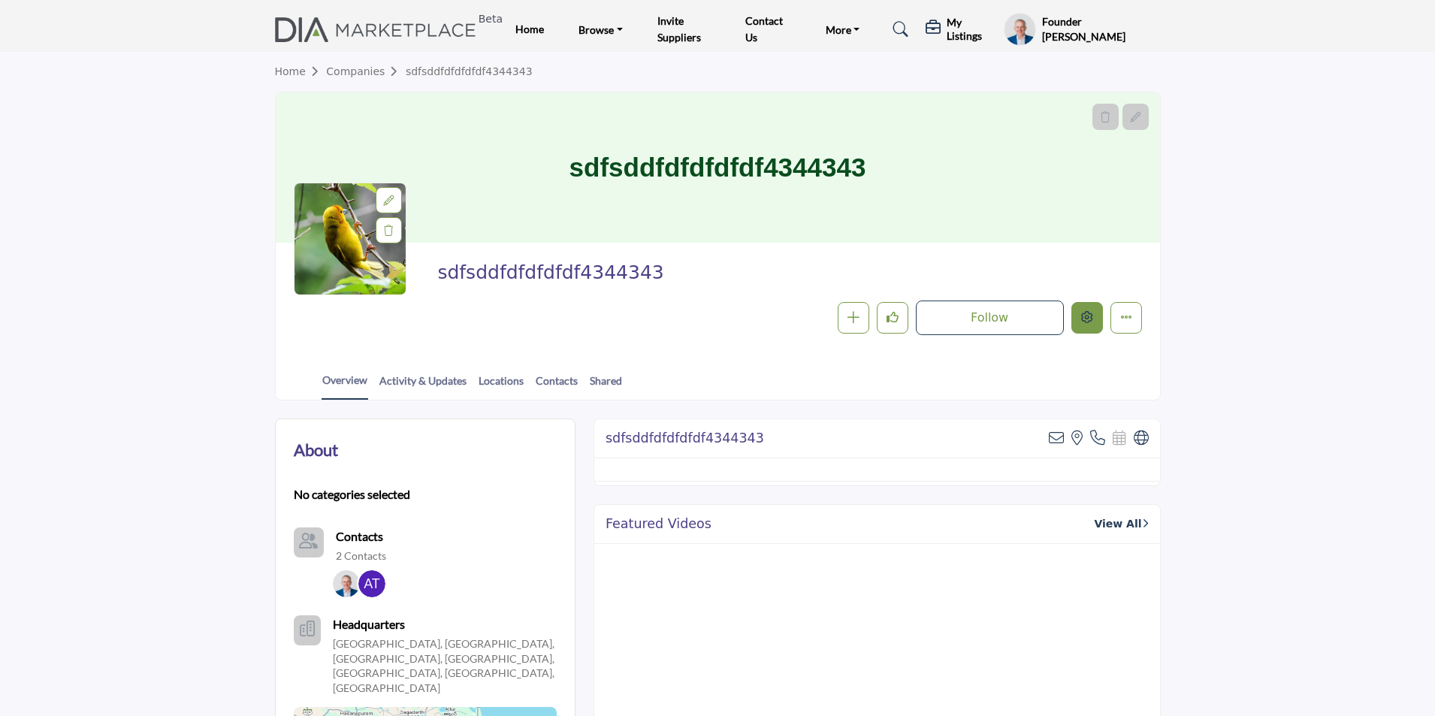
click at [1091, 325] on button "Edit company" at bounding box center [1087, 318] width 32 height 32
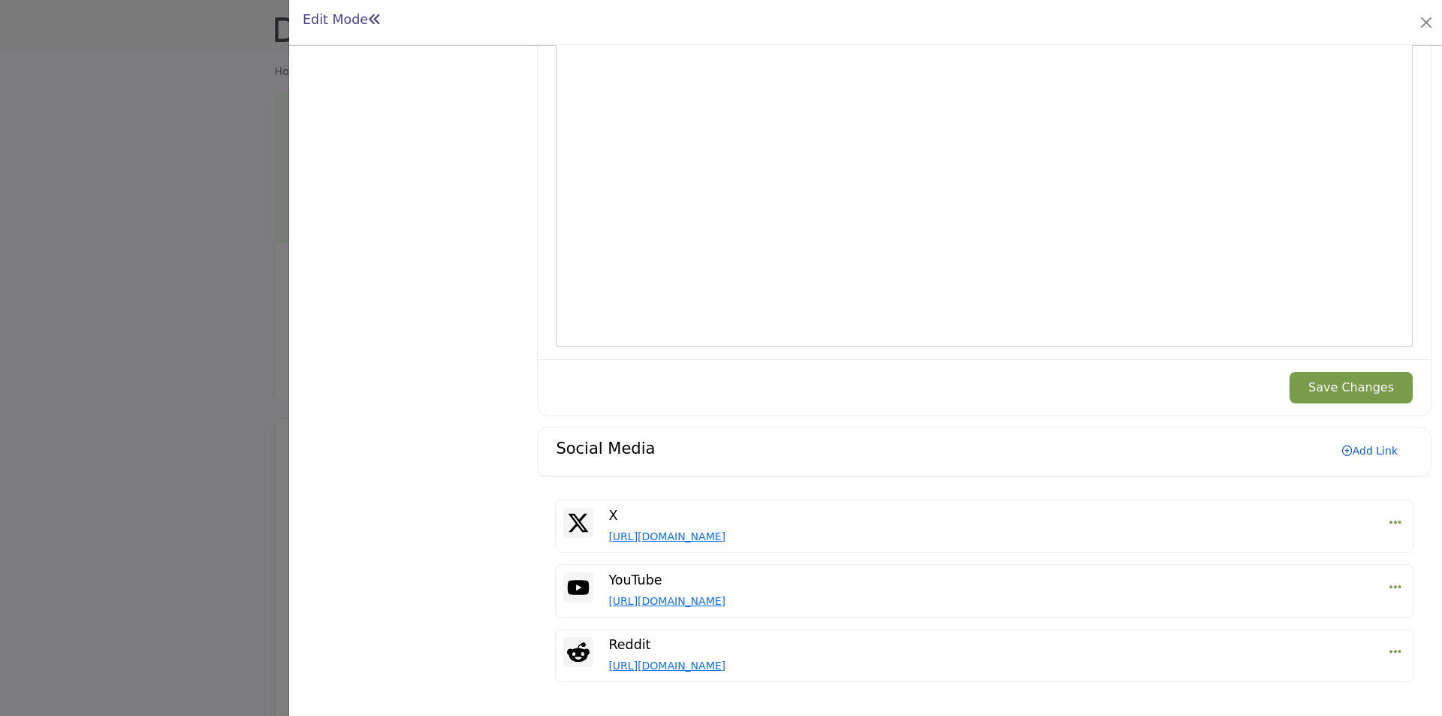
click at [1362, 451] on link "Add Link" at bounding box center [1370, 451] width 86 height 24
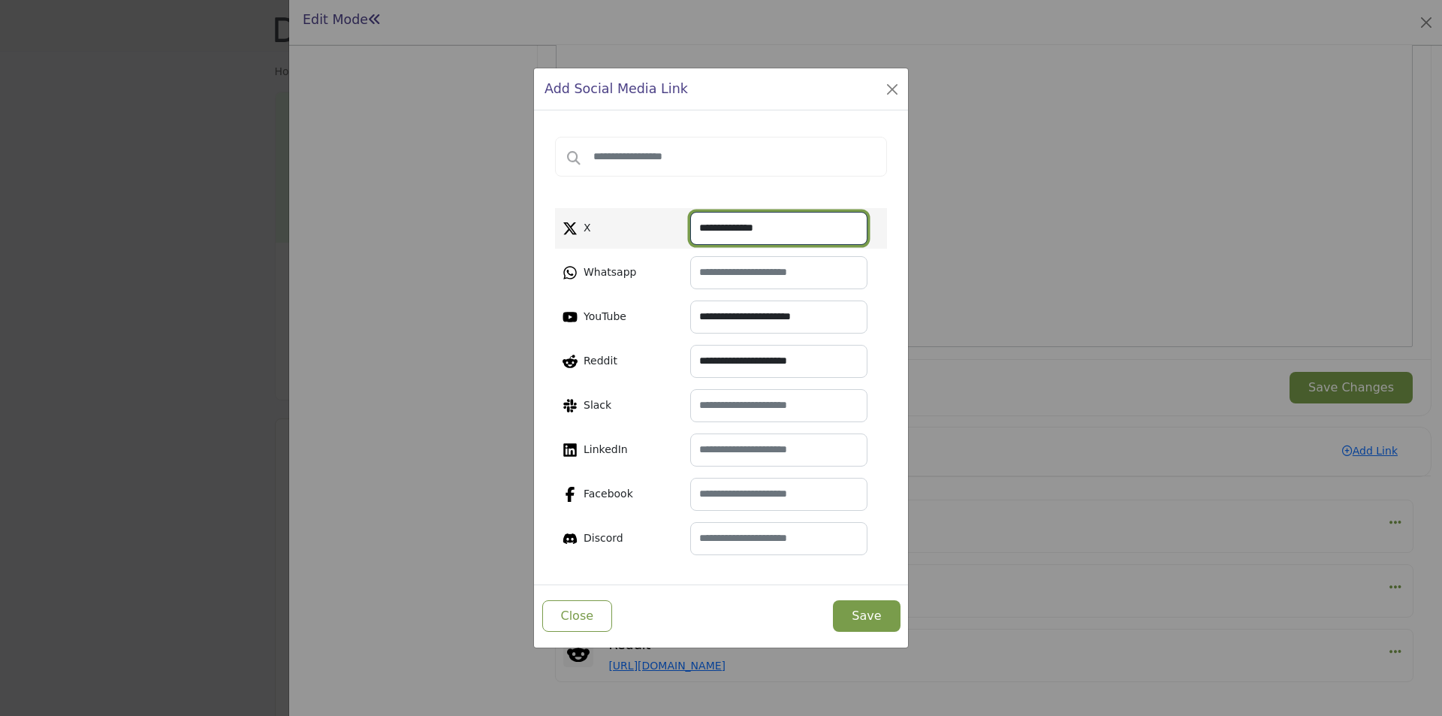
drag, startPoint x: 777, startPoint y: 231, endPoint x: 668, endPoint y: 237, distance: 108.3
click at [668, 237] on div "**********" at bounding box center [690, 228] width 254 height 33
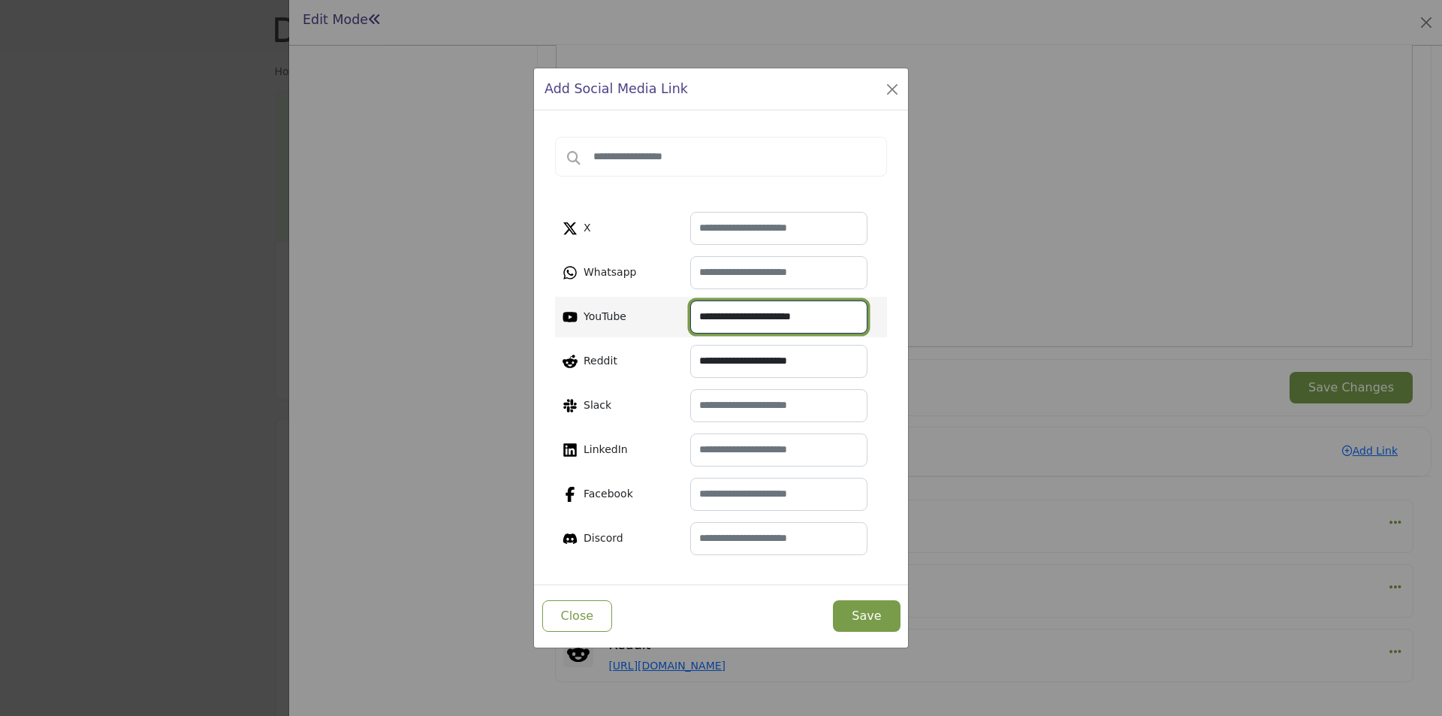
drag, startPoint x: 828, startPoint y: 319, endPoint x: 685, endPoint y: 318, distance: 142.7
click at [685, 318] on div "**********" at bounding box center [690, 316] width 254 height 33
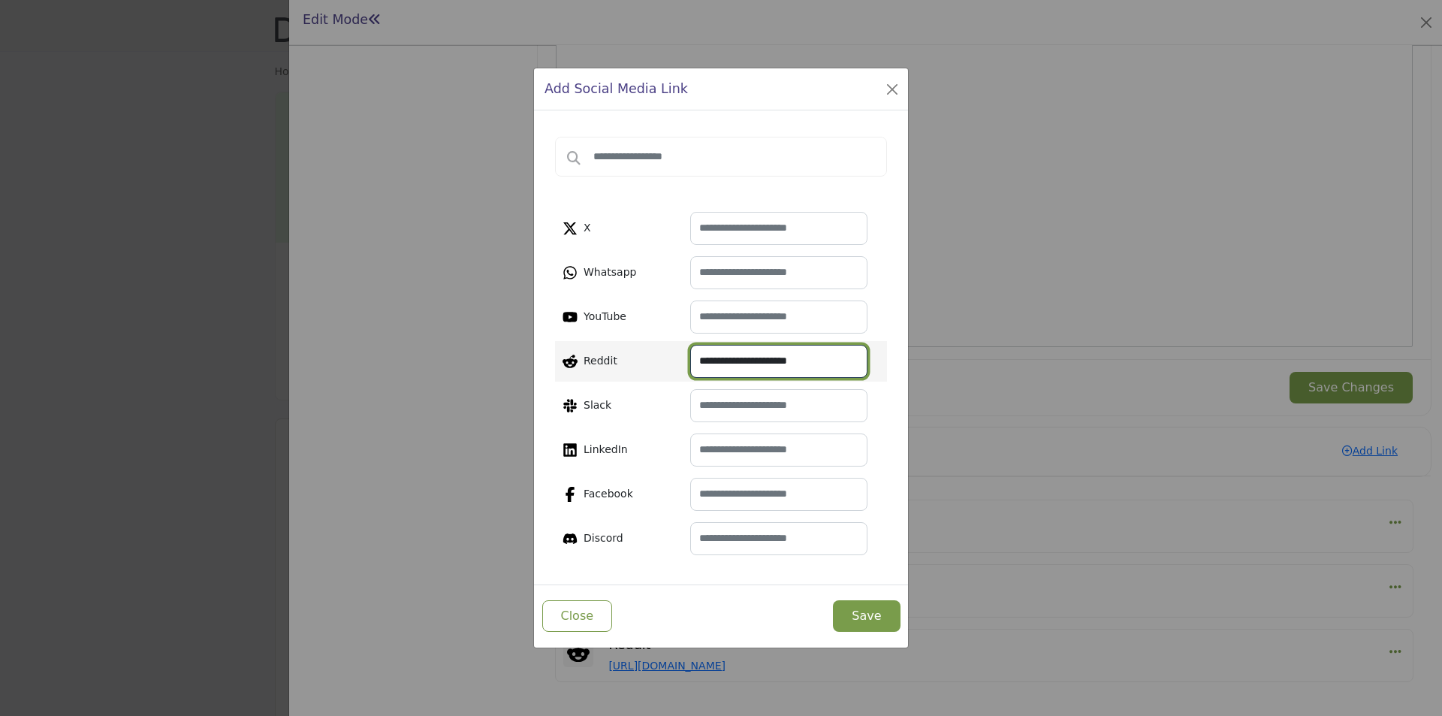
drag, startPoint x: 821, startPoint y: 363, endPoint x: 662, endPoint y: 360, distance: 158.5
click at [662, 360] on div "**********" at bounding box center [690, 361] width 254 height 33
click at [892, 613] on button "Save" at bounding box center [866, 616] width 67 height 32
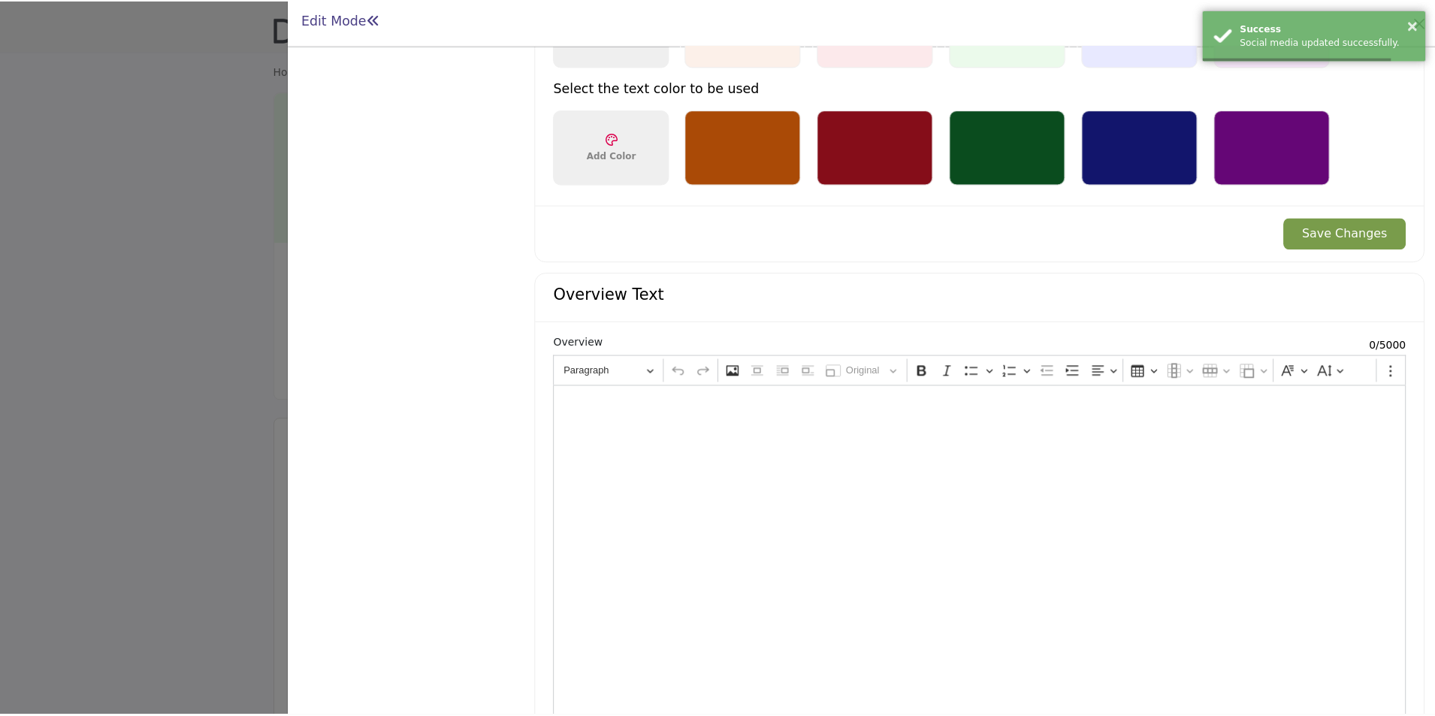
scroll to position [1473, 0]
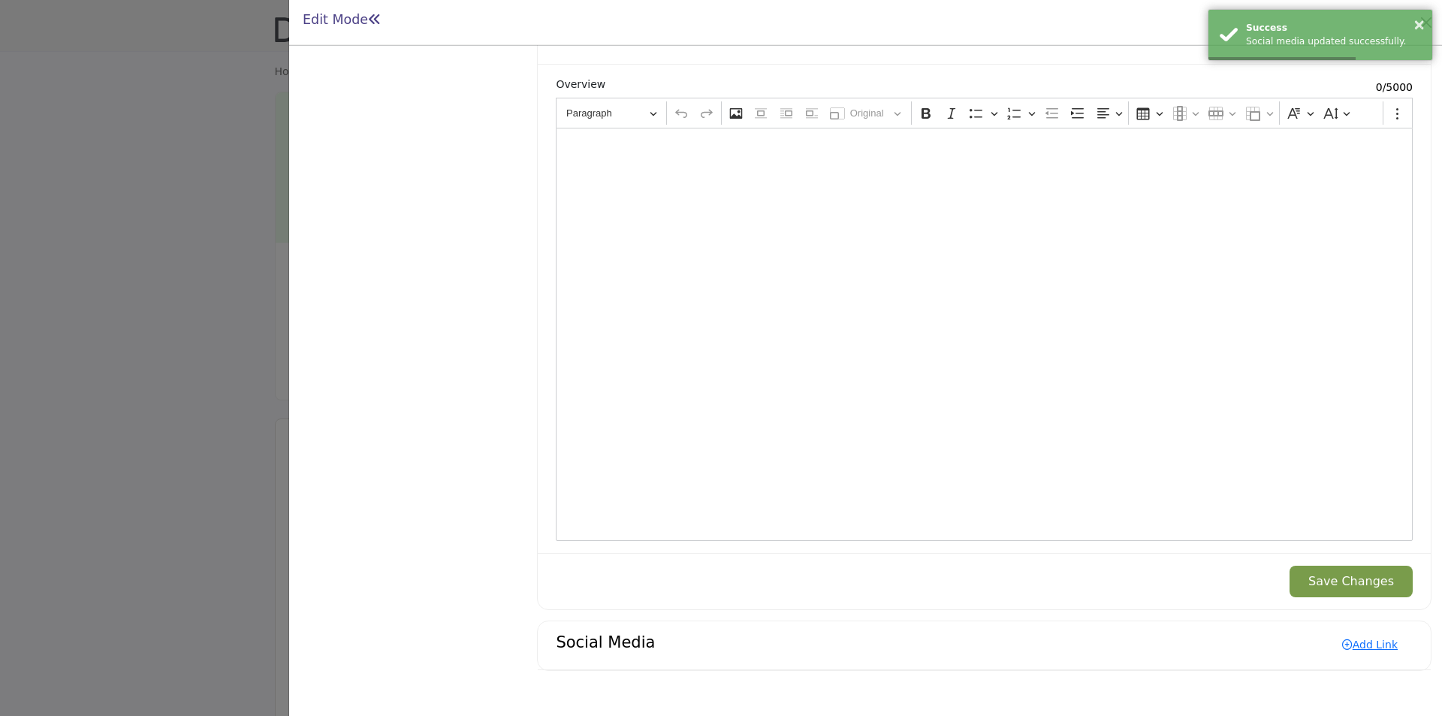
click at [204, 413] on div at bounding box center [721, 358] width 1442 height 716
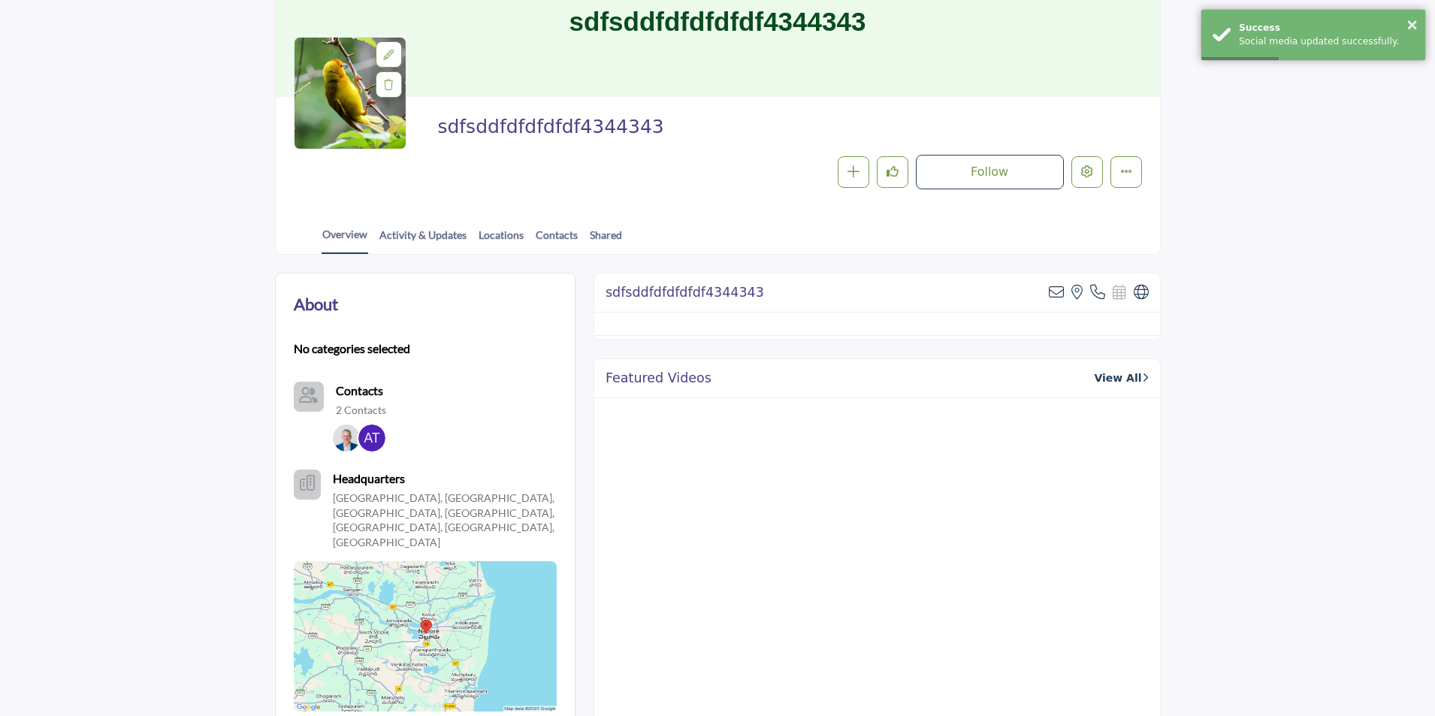
scroll to position [225, 0]
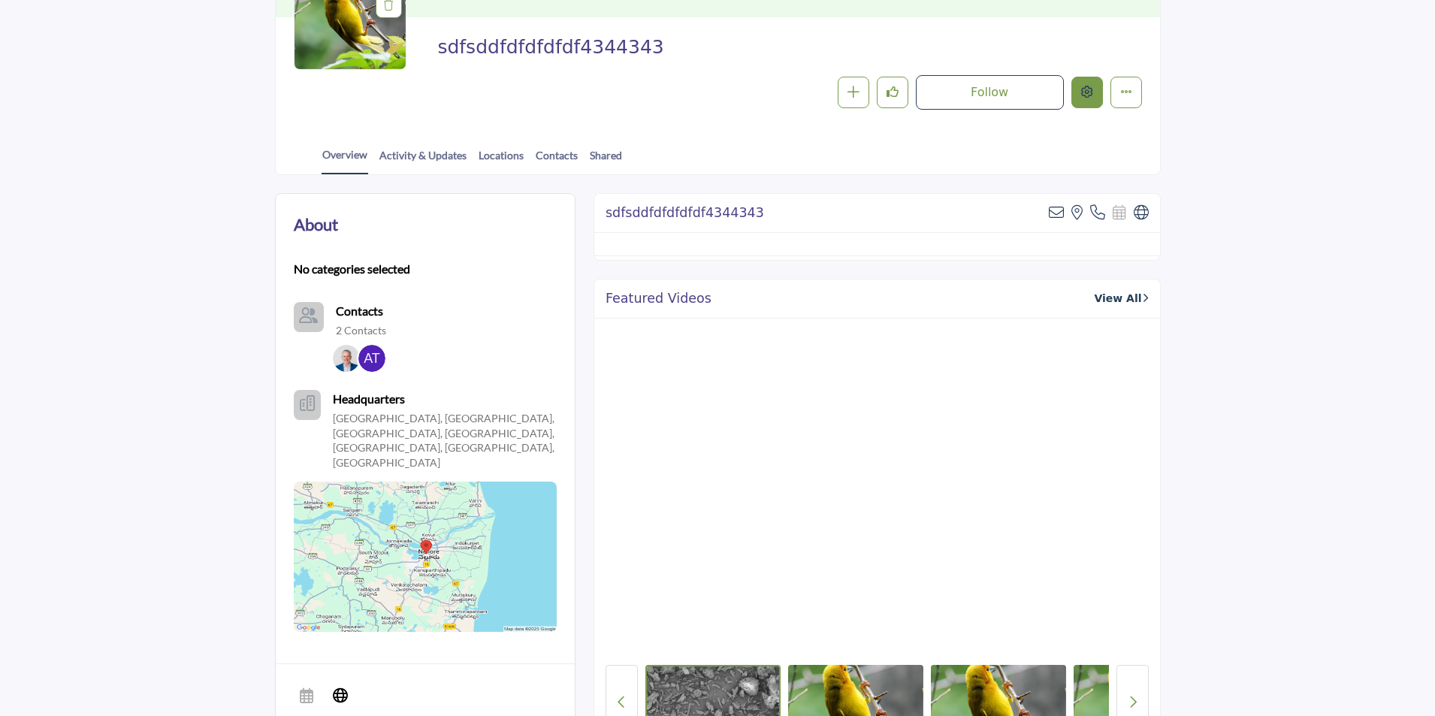
click at [1083, 90] on icon "Edit company" at bounding box center [1087, 92] width 12 height 12
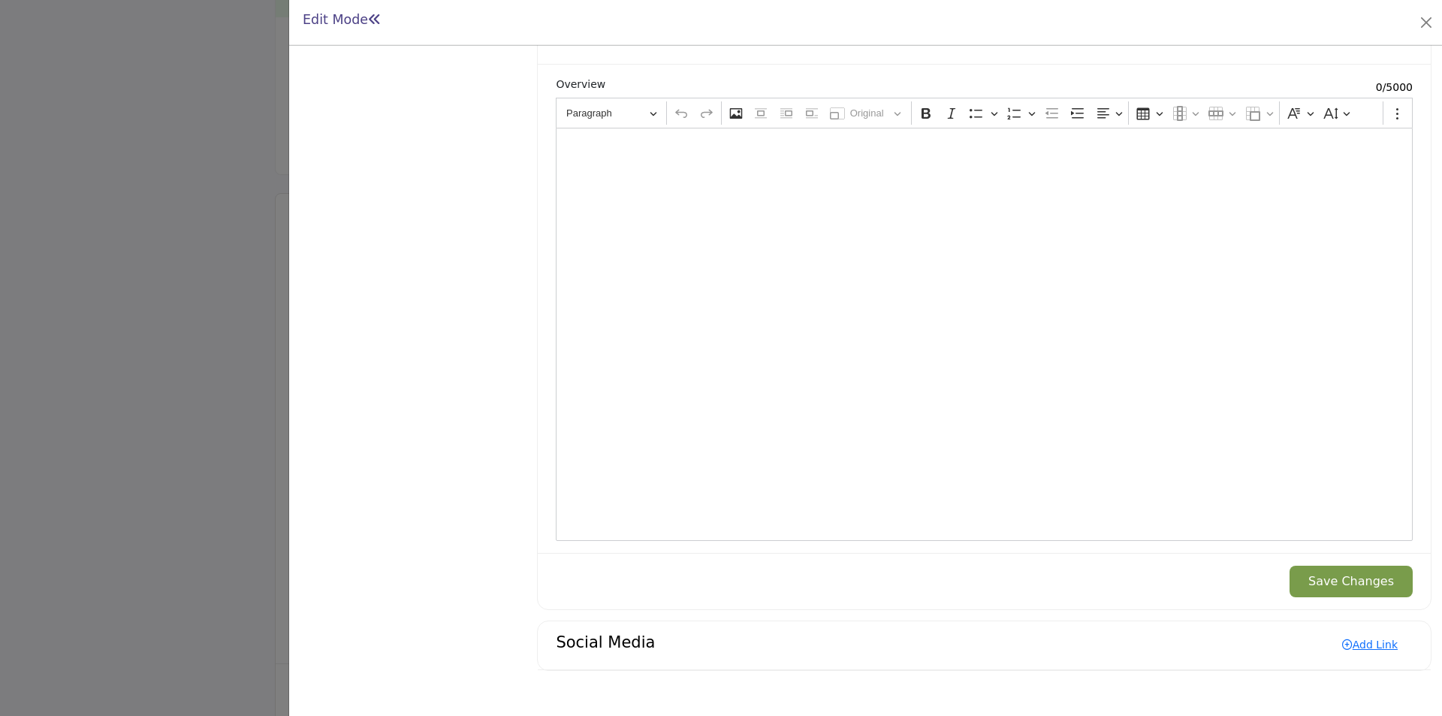
click at [231, 365] on div at bounding box center [721, 358] width 1442 height 716
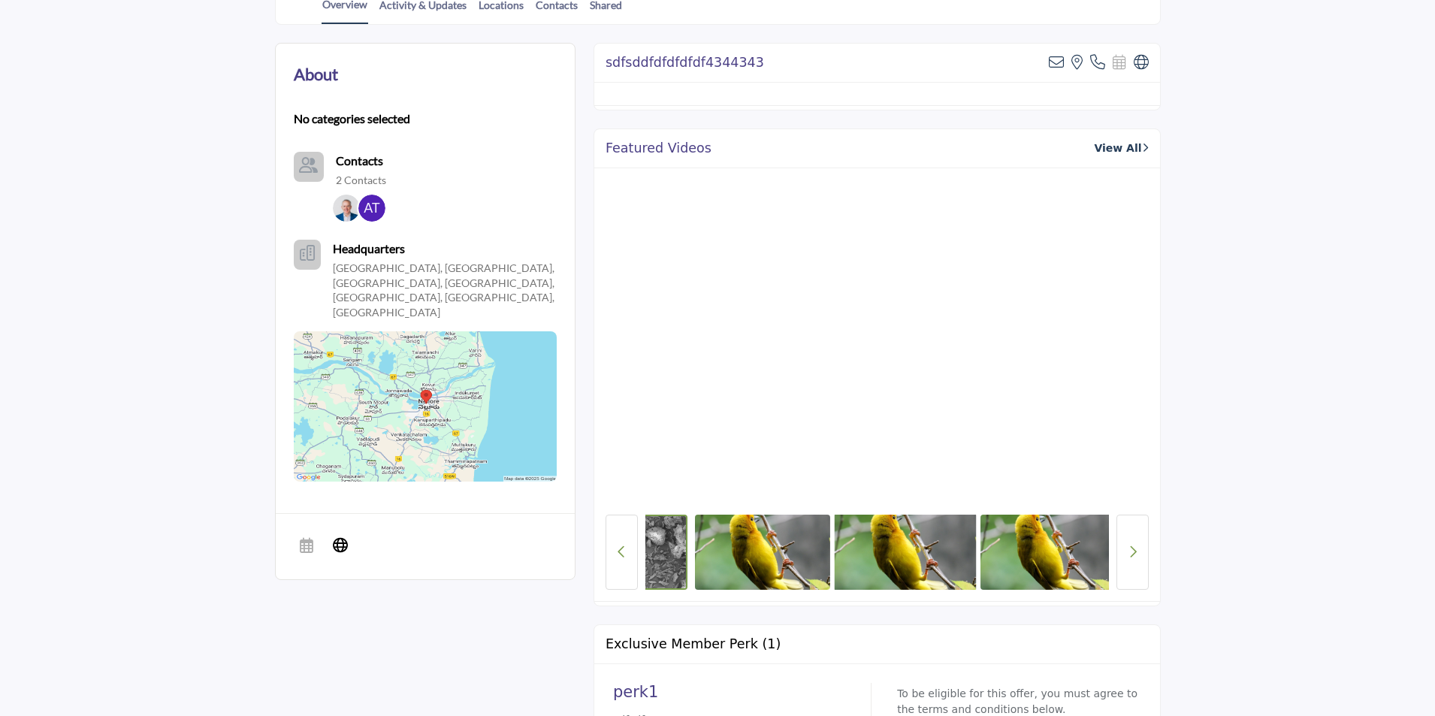
scroll to position [0, 101]
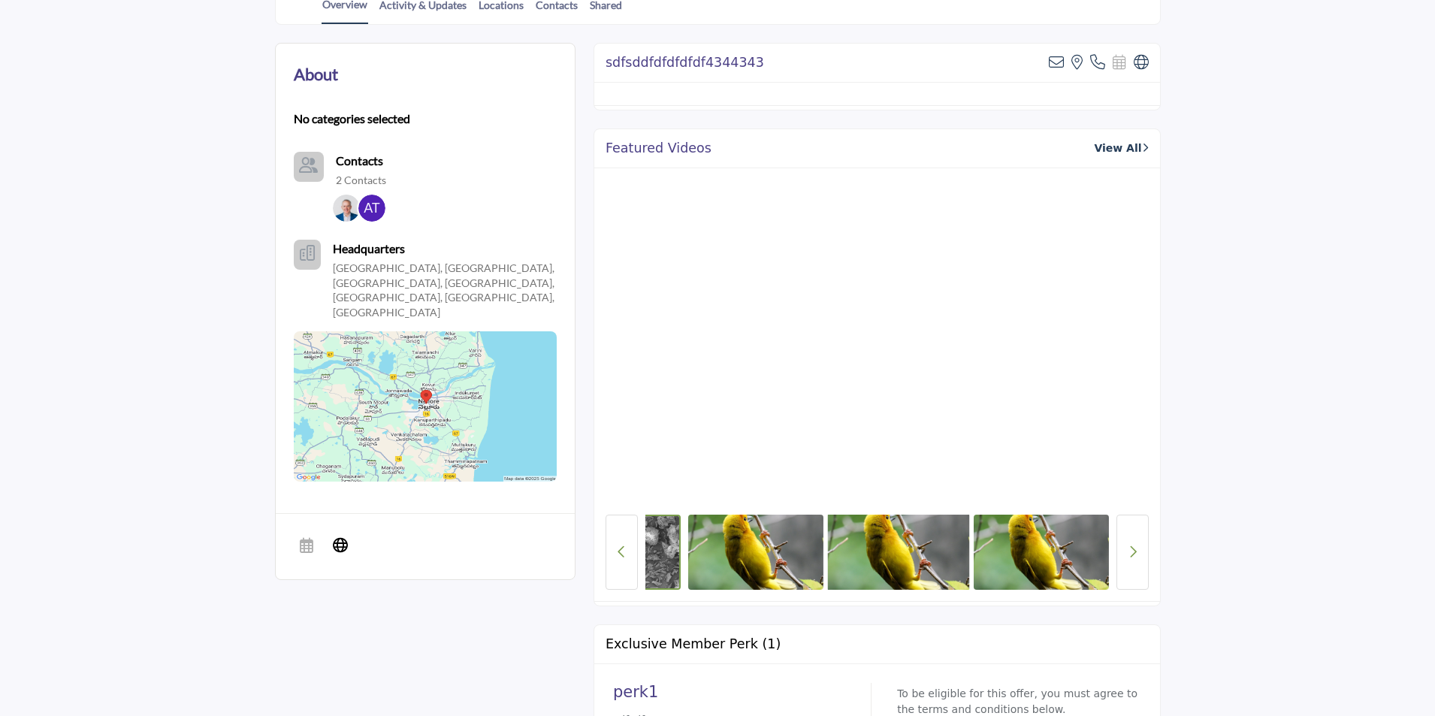
drag, startPoint x: 1015, startPoint y: 554, endPoint x: 886, endPoint y: 563, distance: 130.3
click at [886, 563] on img at bounding box center [898, 551] width 142 height 79
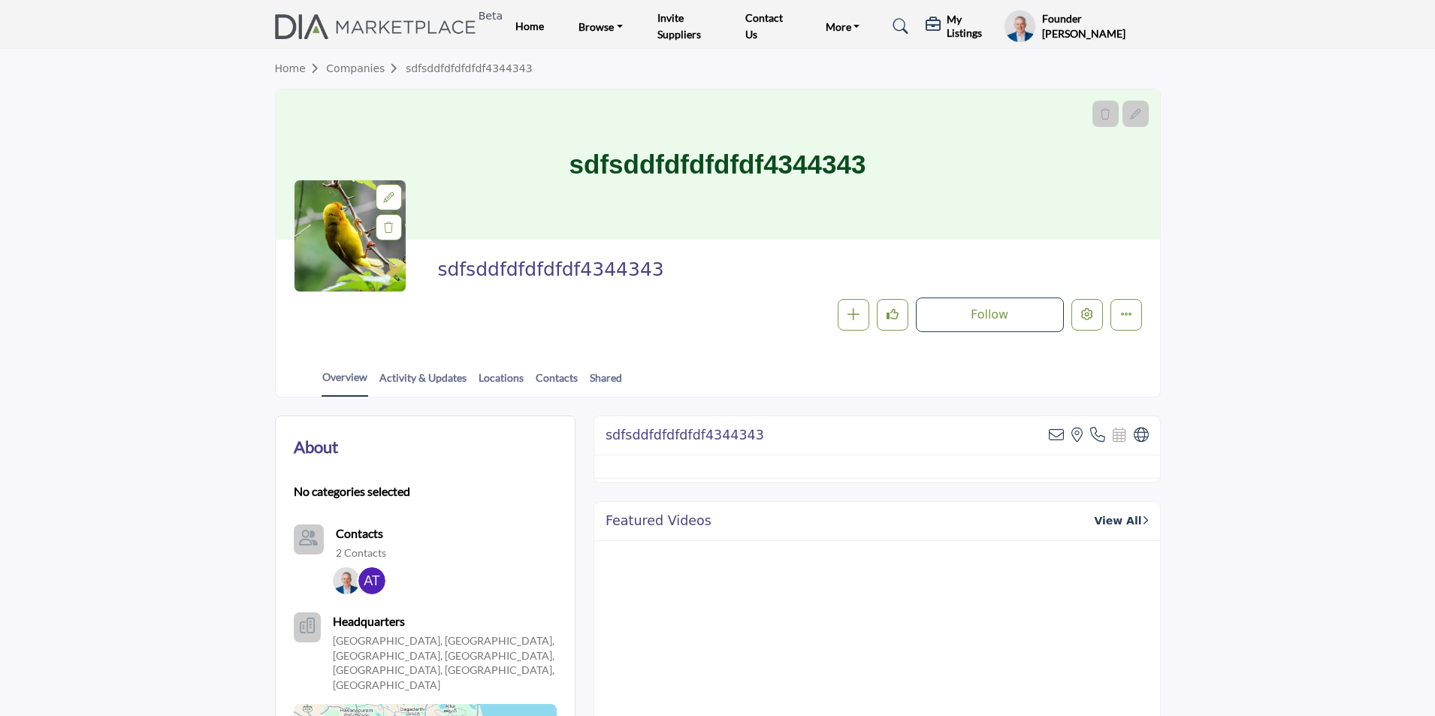
scroll to position [0, 0]
